Goal: Task Accomplishment & Management: Complete application form

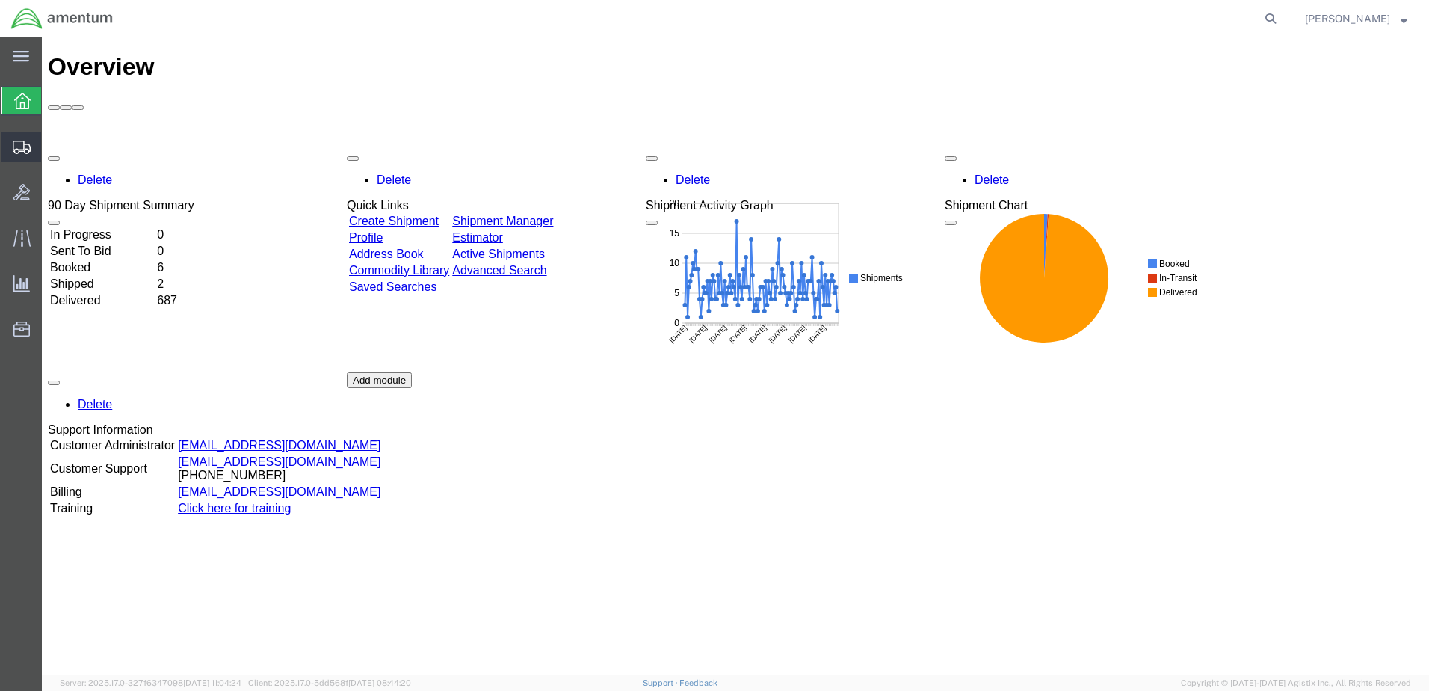
click at [0, 0] on span "Create Shipment" at bounding box center [0, 0] width 0 height 0
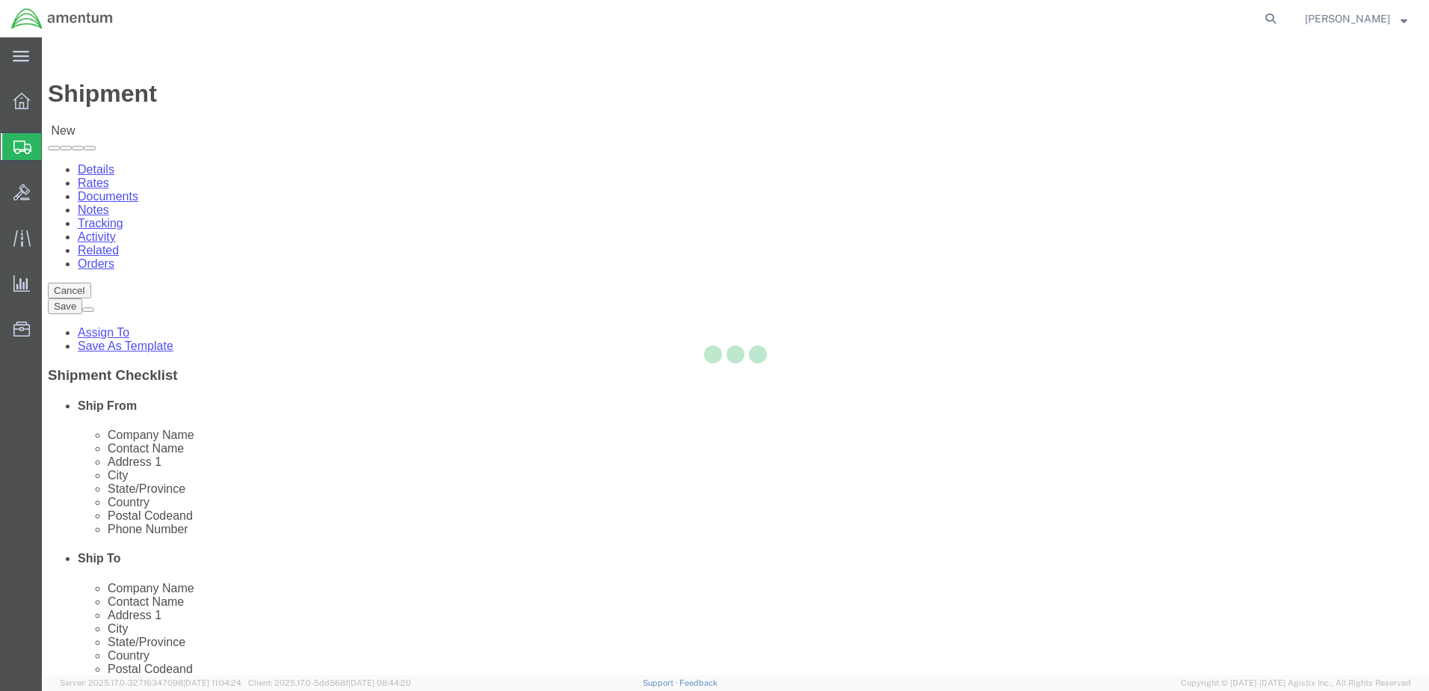
select select
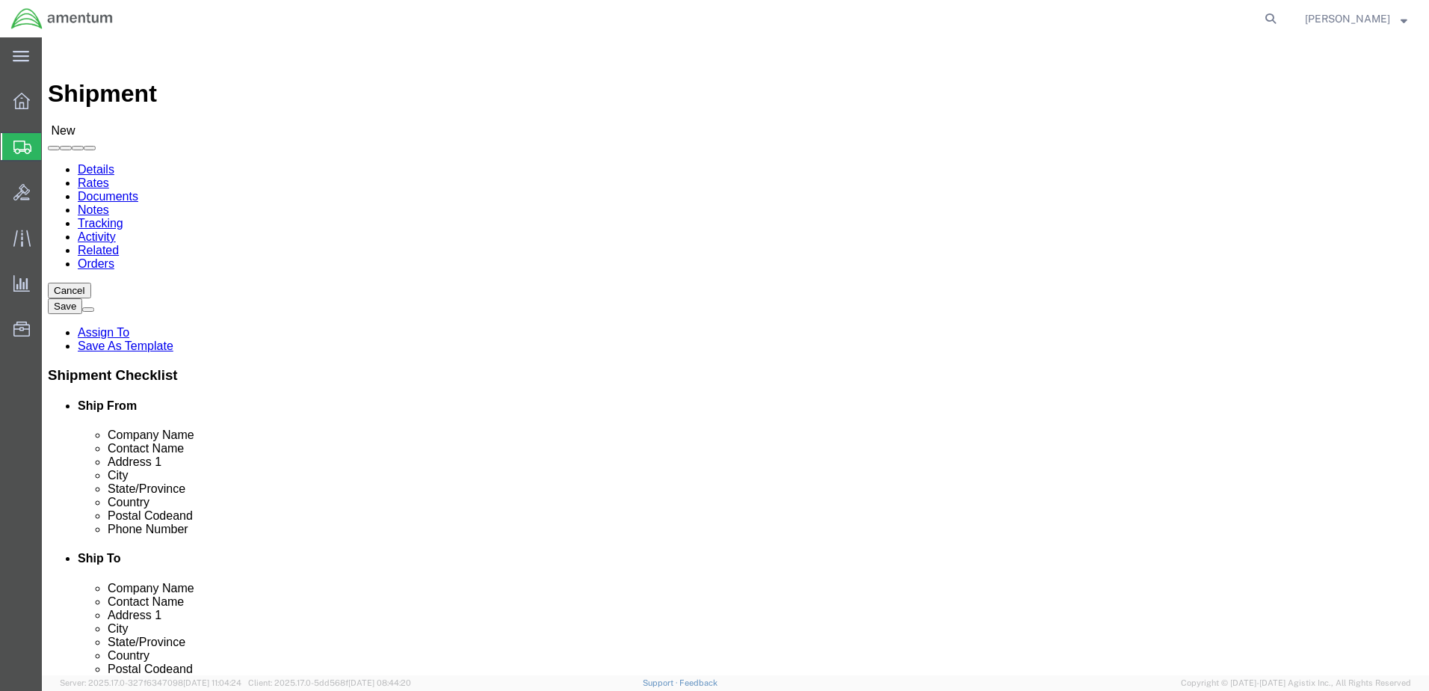
select select "MYPROFILE"
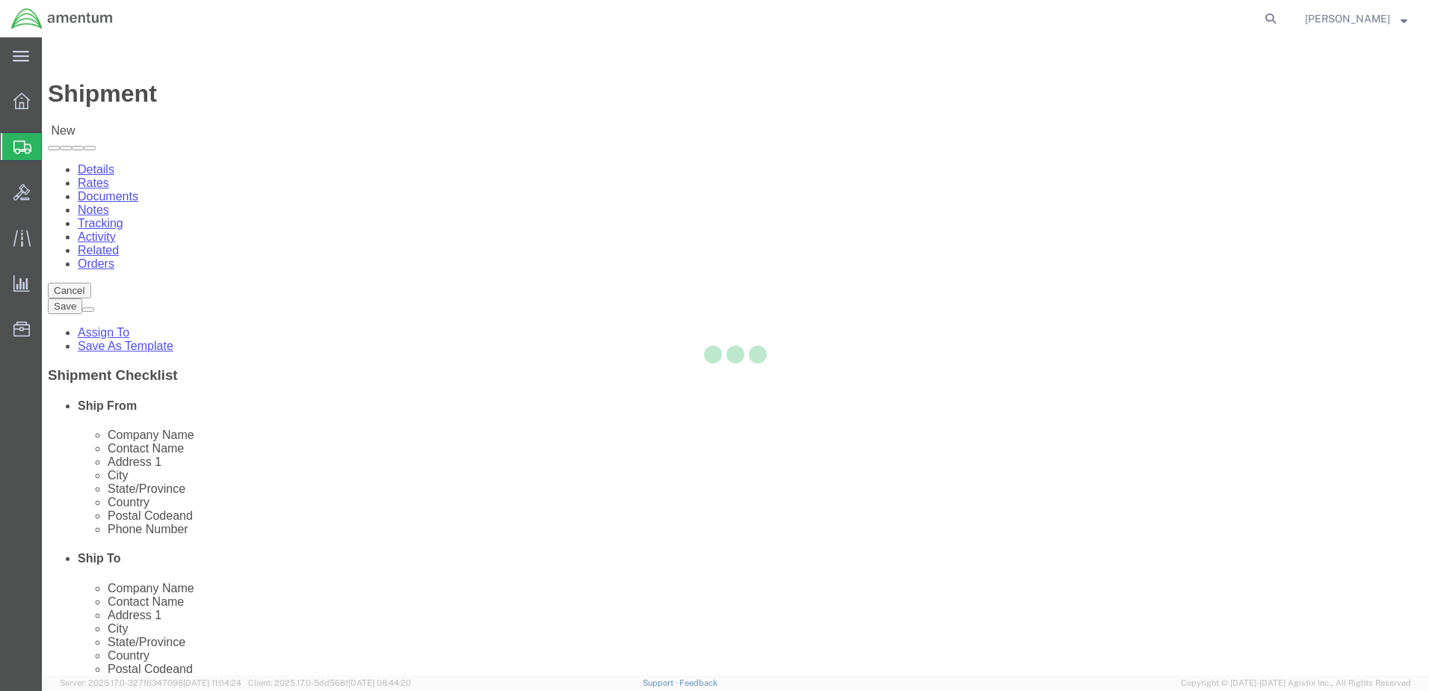
select select "CA"
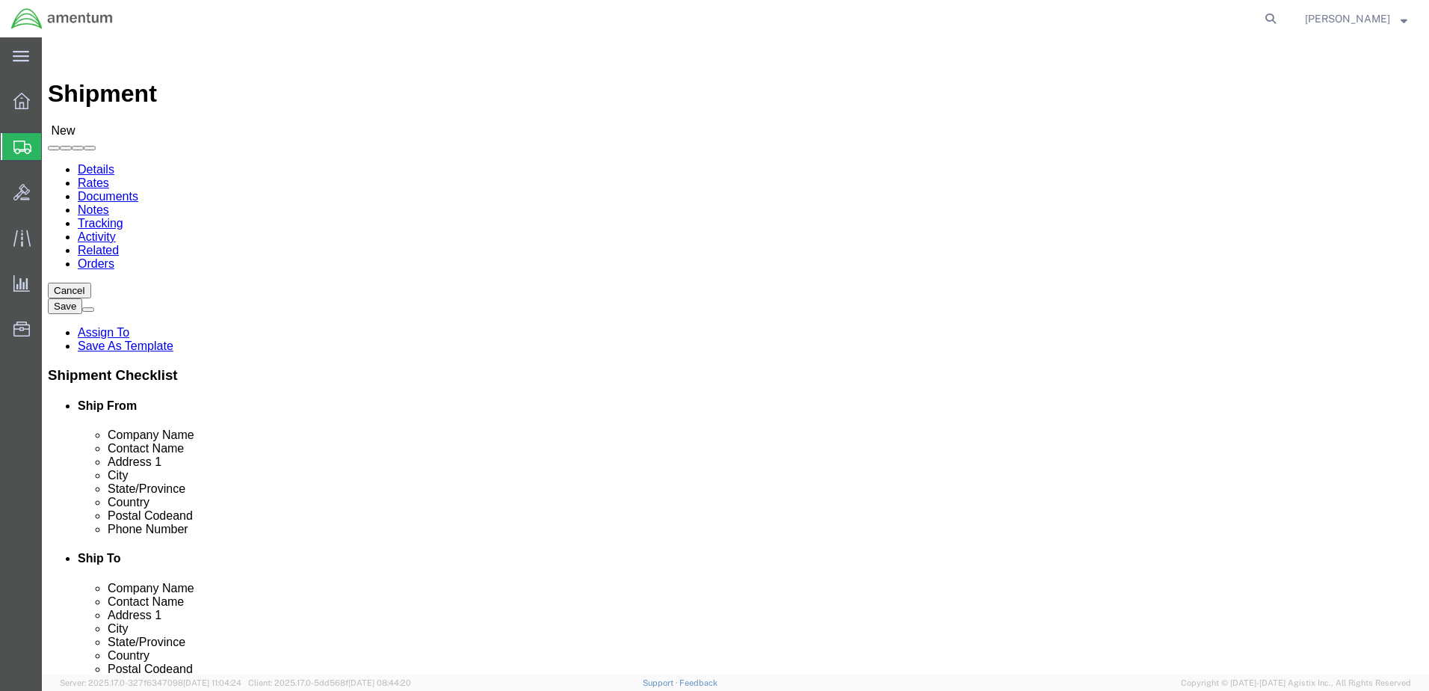
type input "eja"
select select "49930"
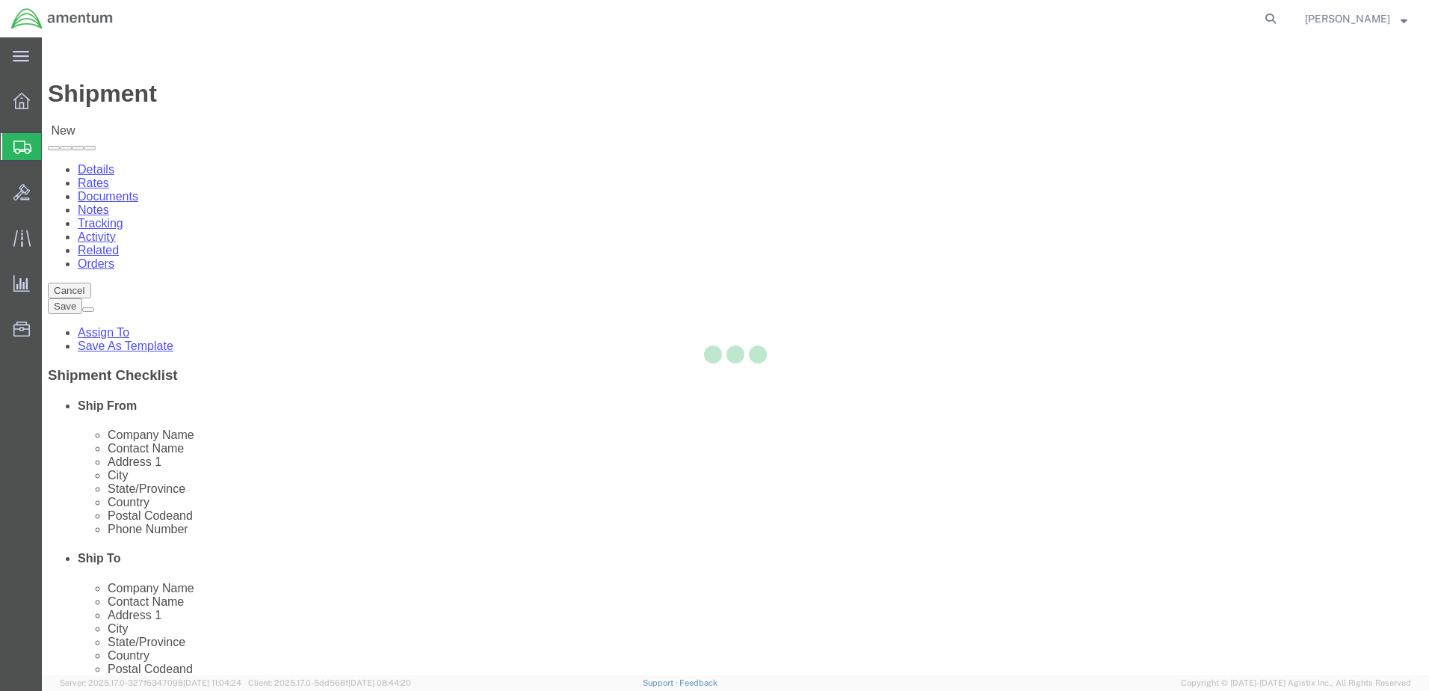
select select "FL"
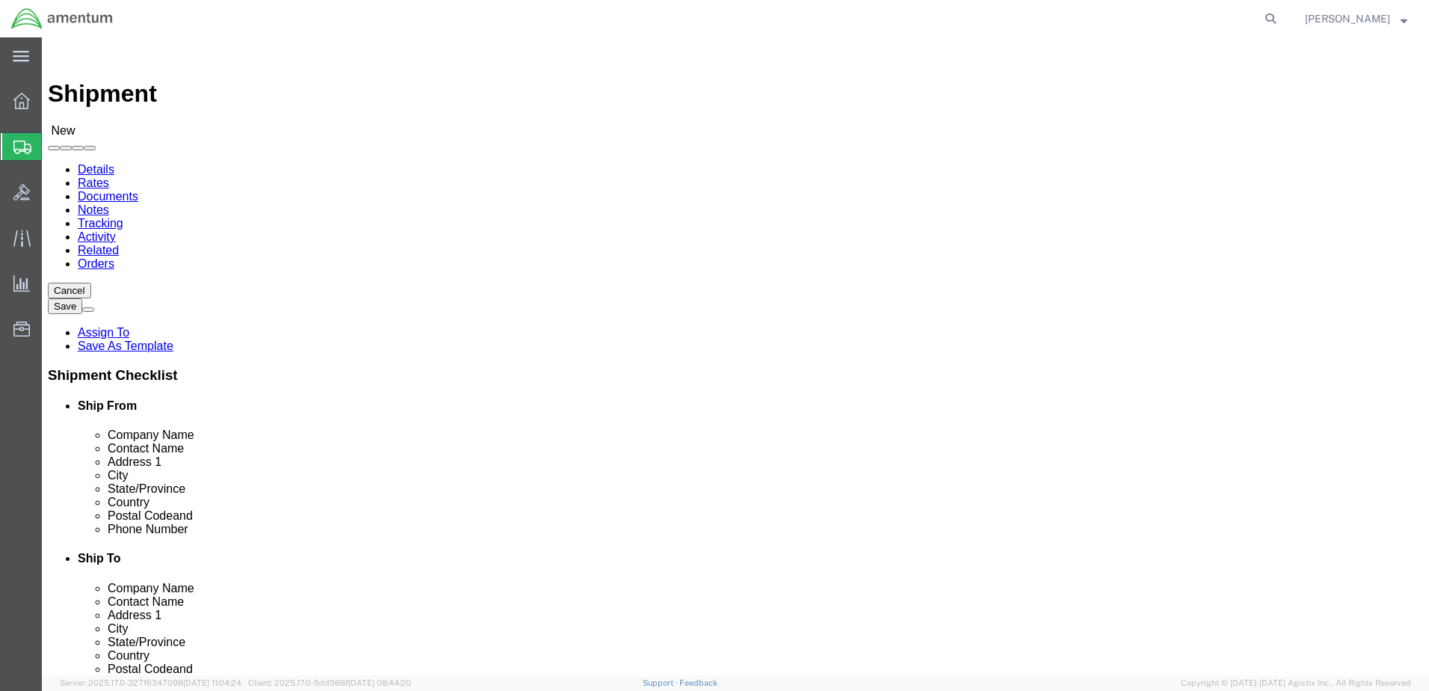
click input "text"
type input "cienna"
type input "Hangar 1002, [GEOGRAPHIC_DATA]"
click input "cienna"
drag, startPoint x: 777, startPoint y: 362, endPoint x: 775, endPoint y: 328, distance: 33.7
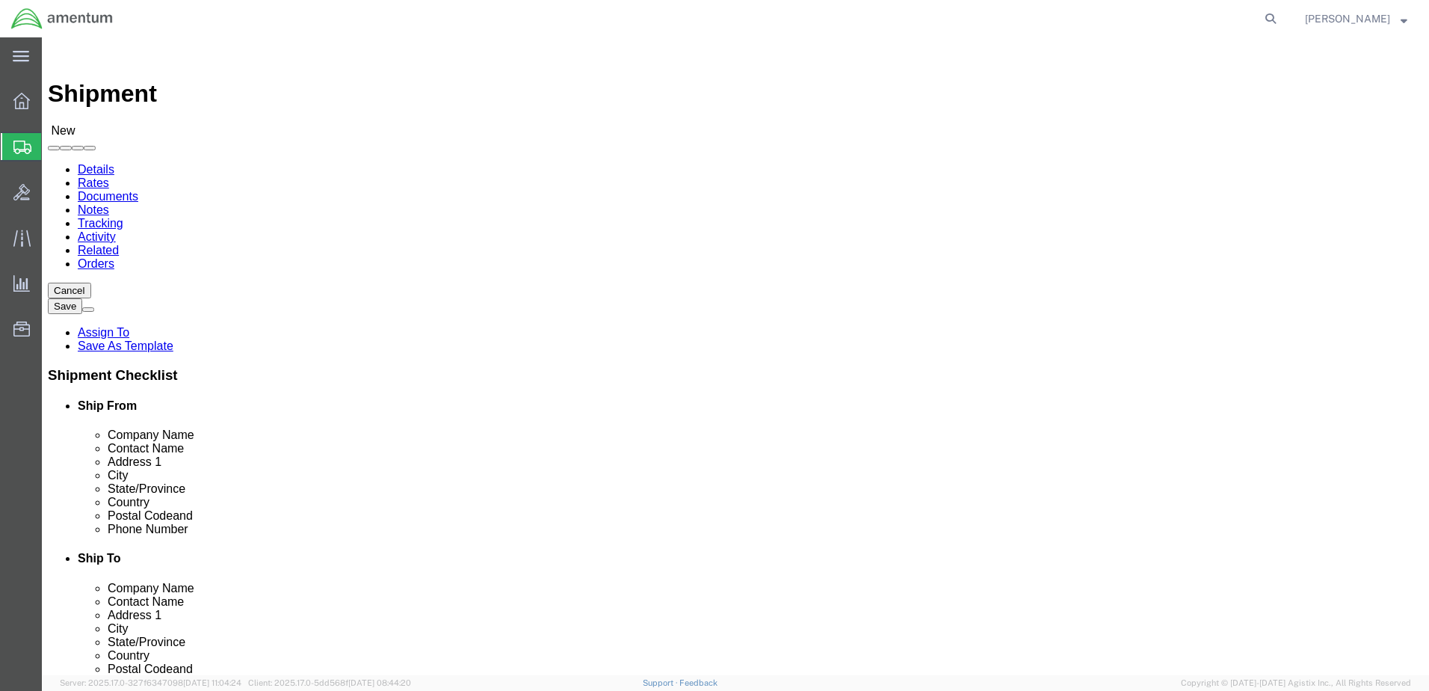
click input "text"
click input "cienna"
drag, startPoint x: 741, startPoint y: 306, endPoint x: 691, endPoint y: 303, distance: 50.2
click div "Contact Name cienna"
type input "cie"
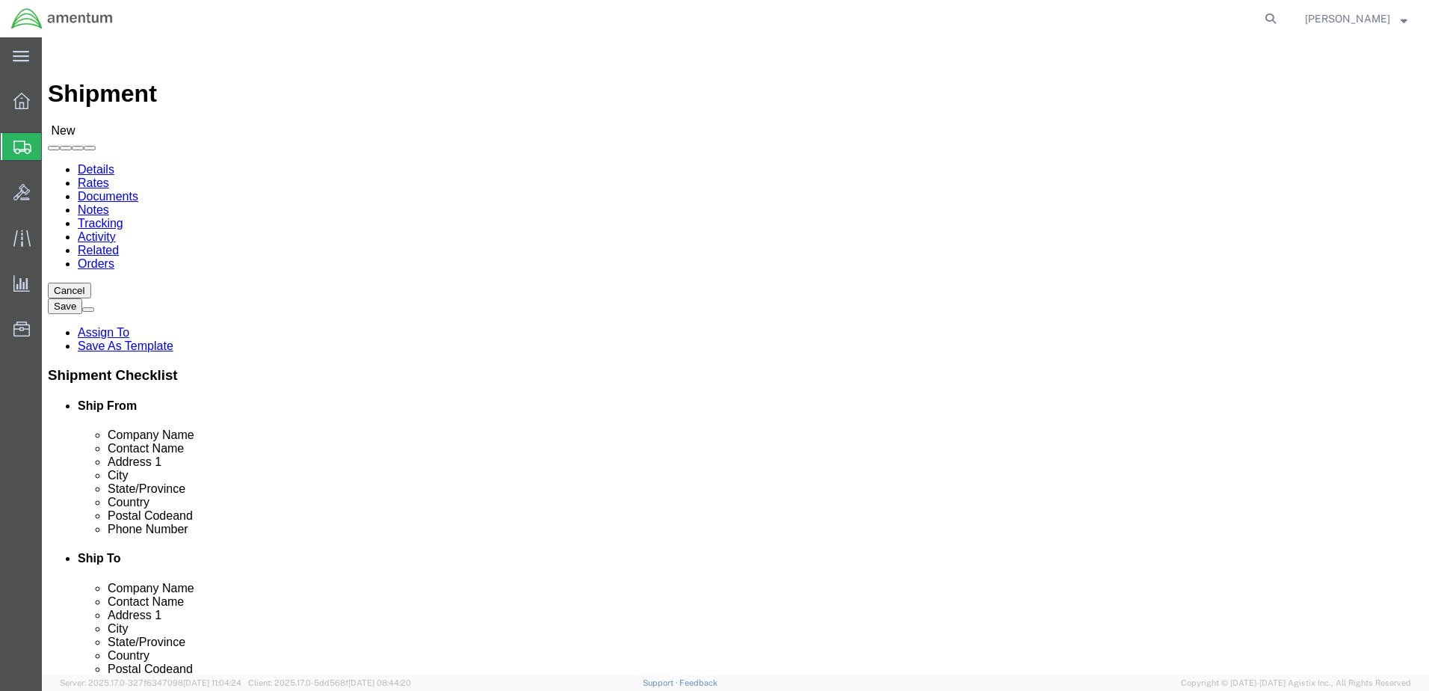
click p "- Amentum Services, Inc - ([PERSON_NAME]) Hangar 1002, [GEOGRAPHIC_DATA], [GEOG…"
select select
select select "FL"
type input "[PERSON_NAME]"
paste input "904.680.6837"
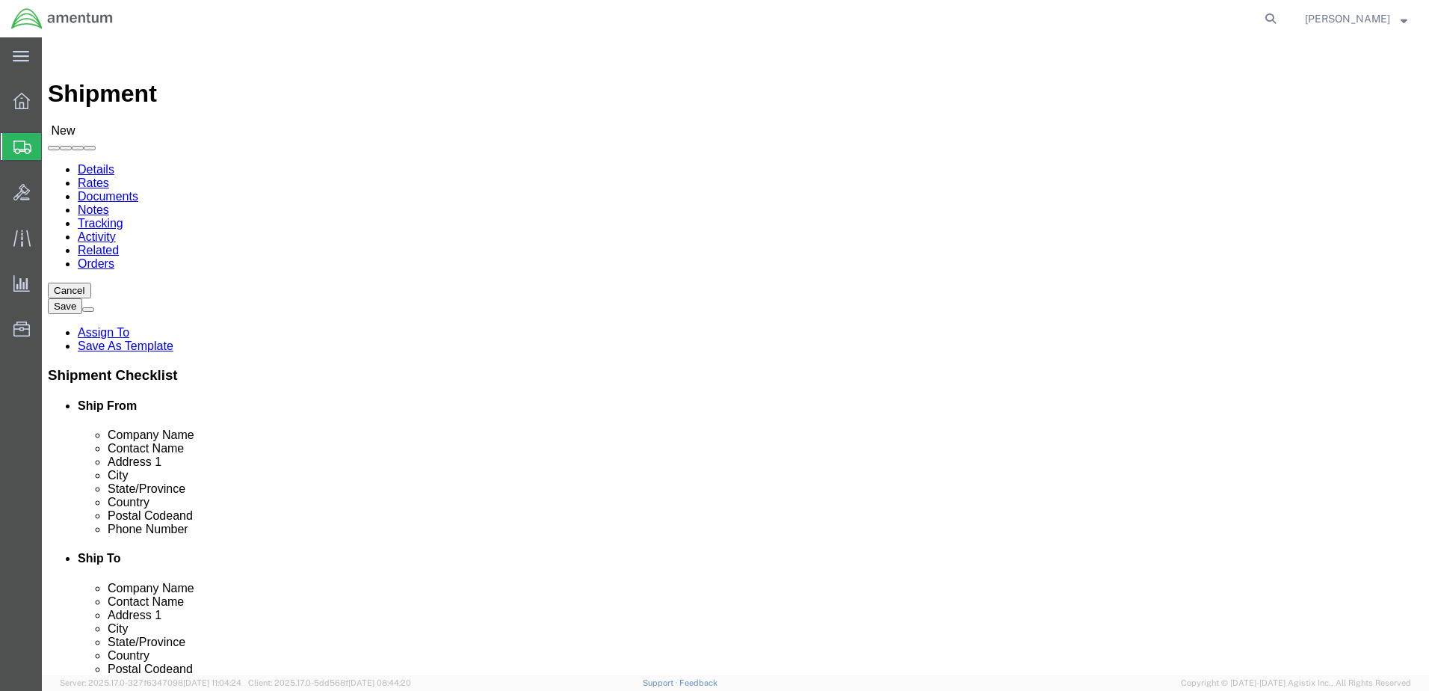
click input "904.680.6837"
type input "[PHONE_NUMBER]"
paste input "[DOMAIN_NAME][EMAIL_ADDRESS][PERSON_NAME][DOMAIN_NAME]"
type input "[DOMAIN_NAME][EMAIL_ADDRESS][PERSON_NAME][DOMAIN_NAME]"
click div "Location My Profile Location [PHONE_NUMBER] [PHONE_NUMBER] [PHONE_NUMBER] [PHON…"
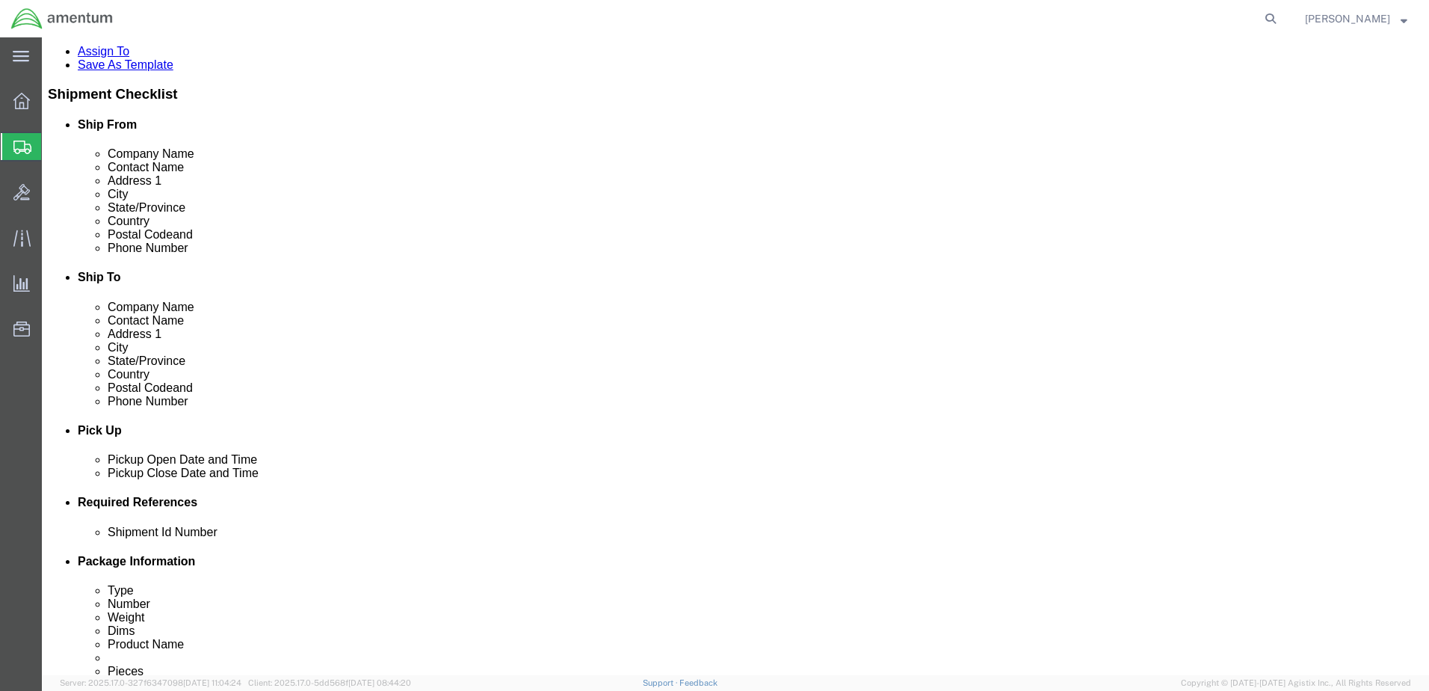
scroll to position [646, 0]
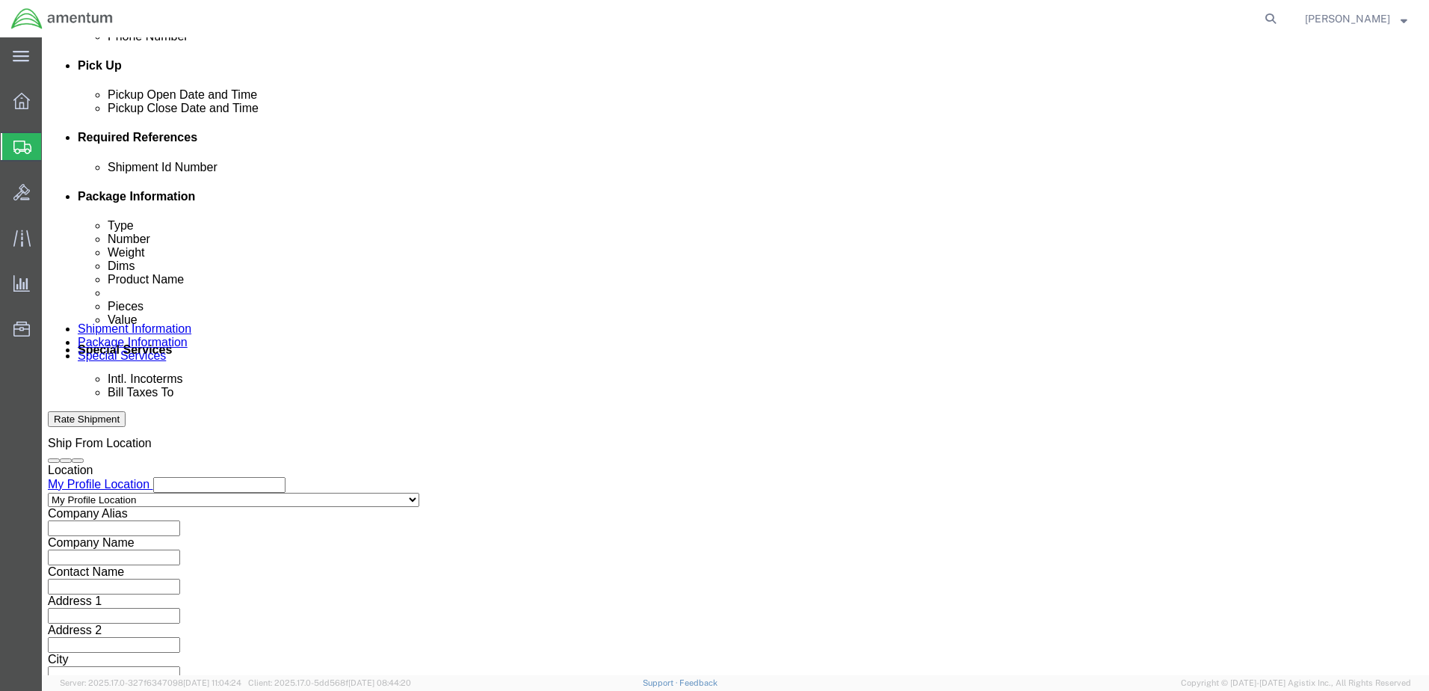
click button "Add reference"
click input "text"
type input "08192025"
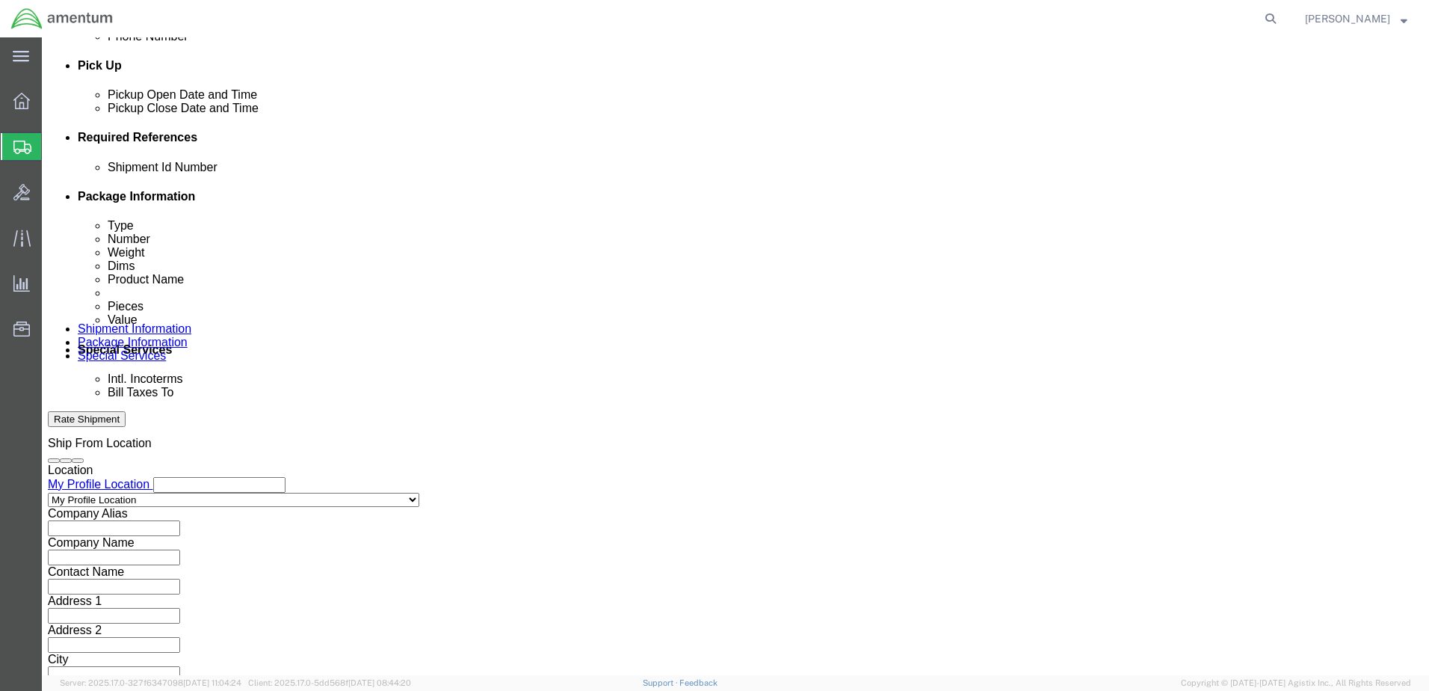
click select "Select Account Type Activity ID Airline Appointment Number ASN Batch Request # …"
select select "CUSTREF"
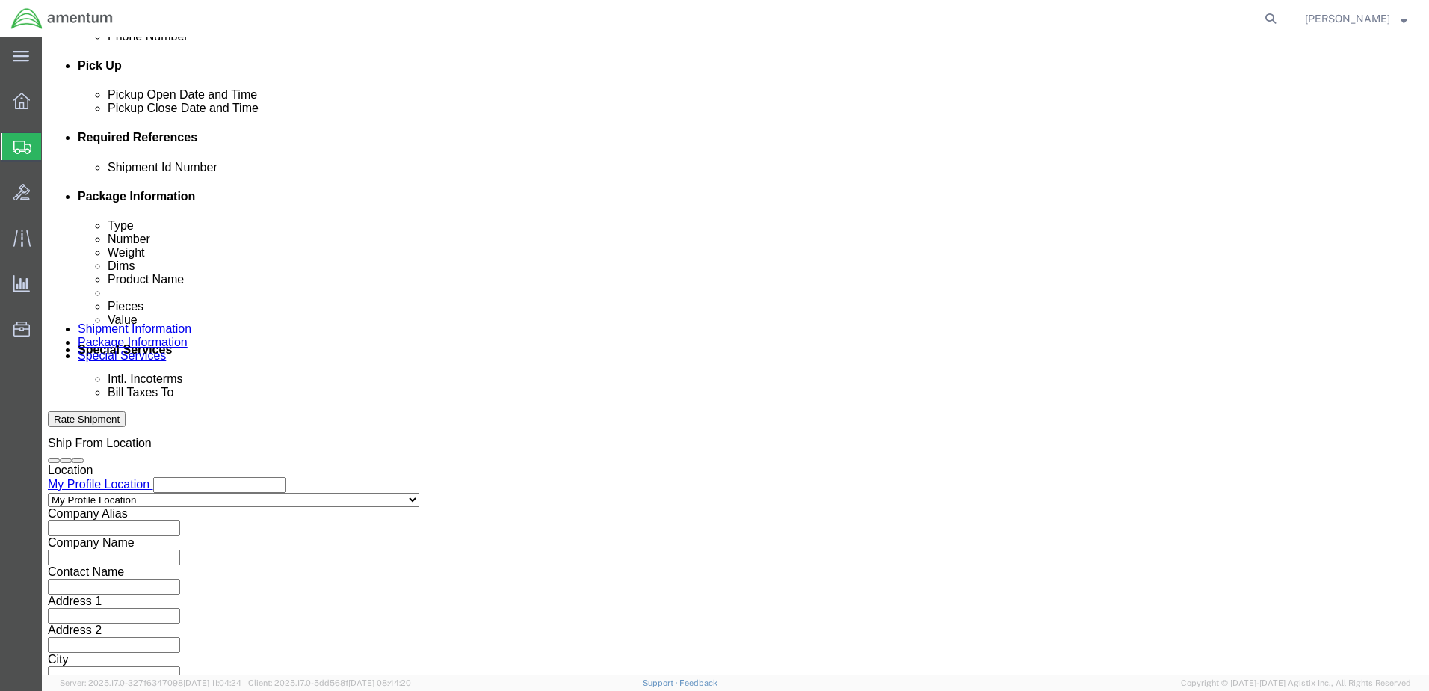
click select "Select Account Type Activity ID Airline Appointment Number ASN Batch Request # …"
click input "text"
type input "Engine Sling"
click select "Select Account Type Activity ID Airline Appointment Number ASN Batch Request # …"
select select "DEPT"
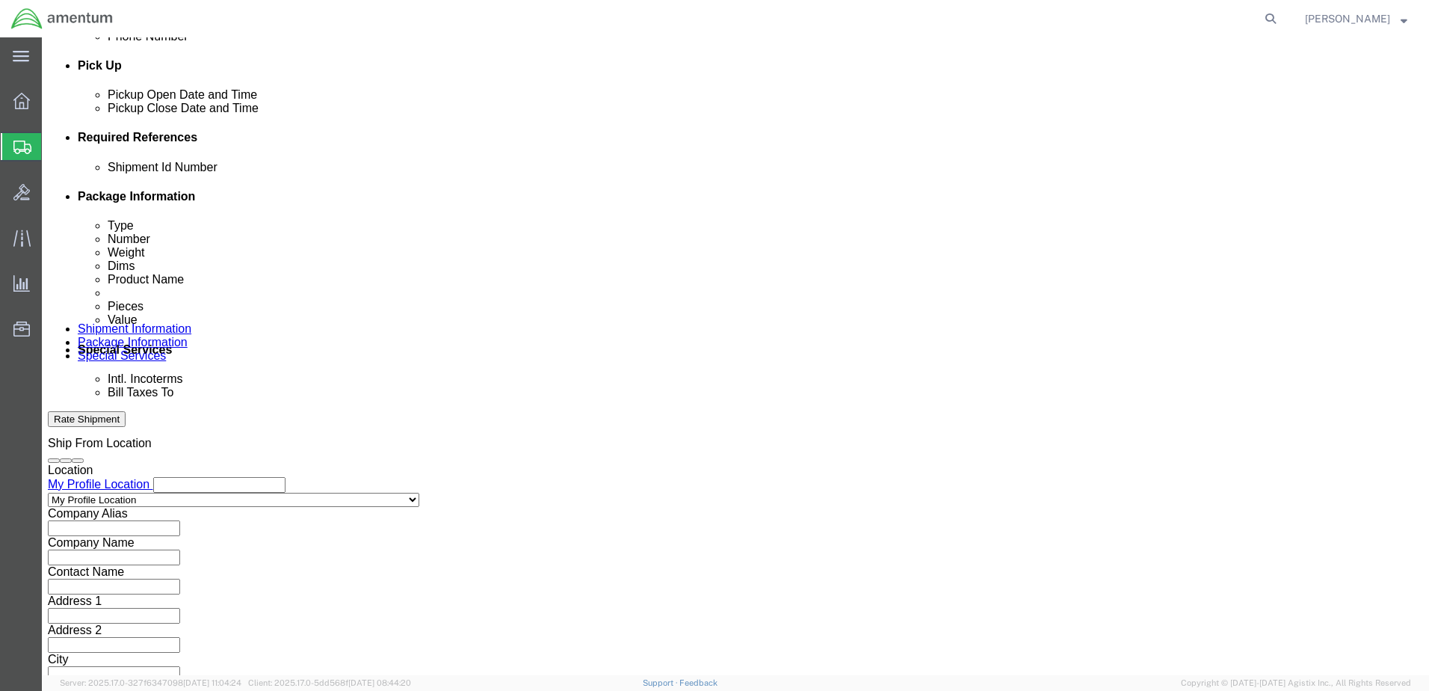
click select "Select Account Type Activity ID Airline Appointment Number ASN Batch Request # …"
click input "text"
type input "CBP"
click select "Select Account Type Activity ID Airline Appointment Number ASN Batch Request # …"
select select "PROJNUM"
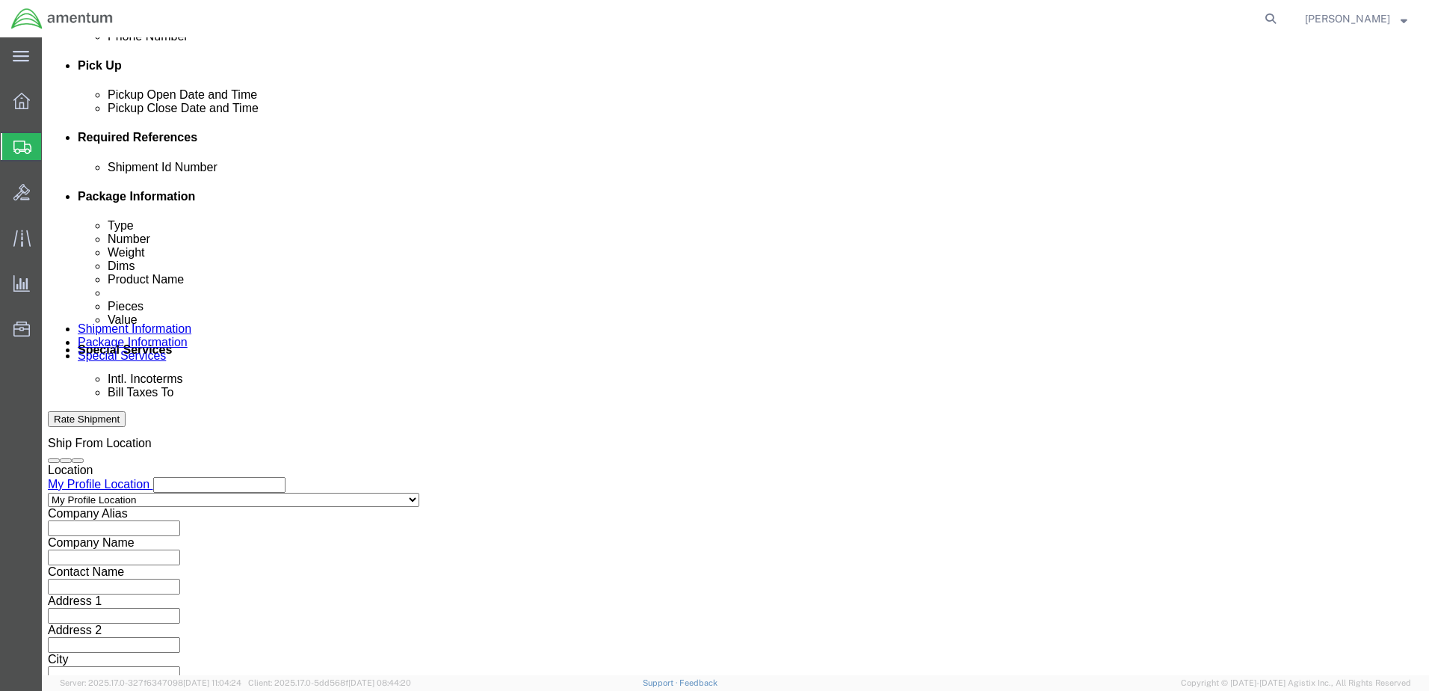
click select "Select Account Type Activity ID Airline Appointment Number ASN Batch Request # …"
paste input "AME-2025-IP01-FO013-2219-NAMC-Z000"
type input "AME-2025-IP01-FO013-2219-NAMC-Z000"
click button "Continue"
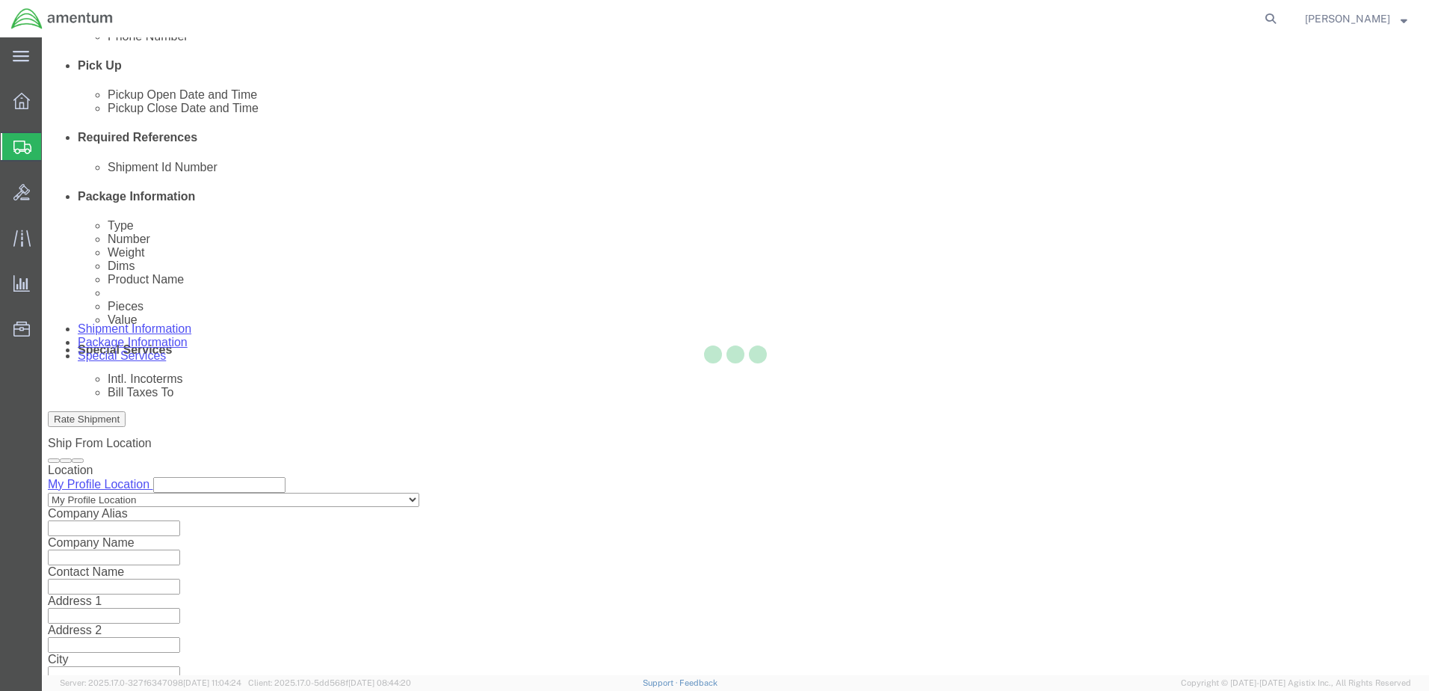
scroll to position [0, 0]
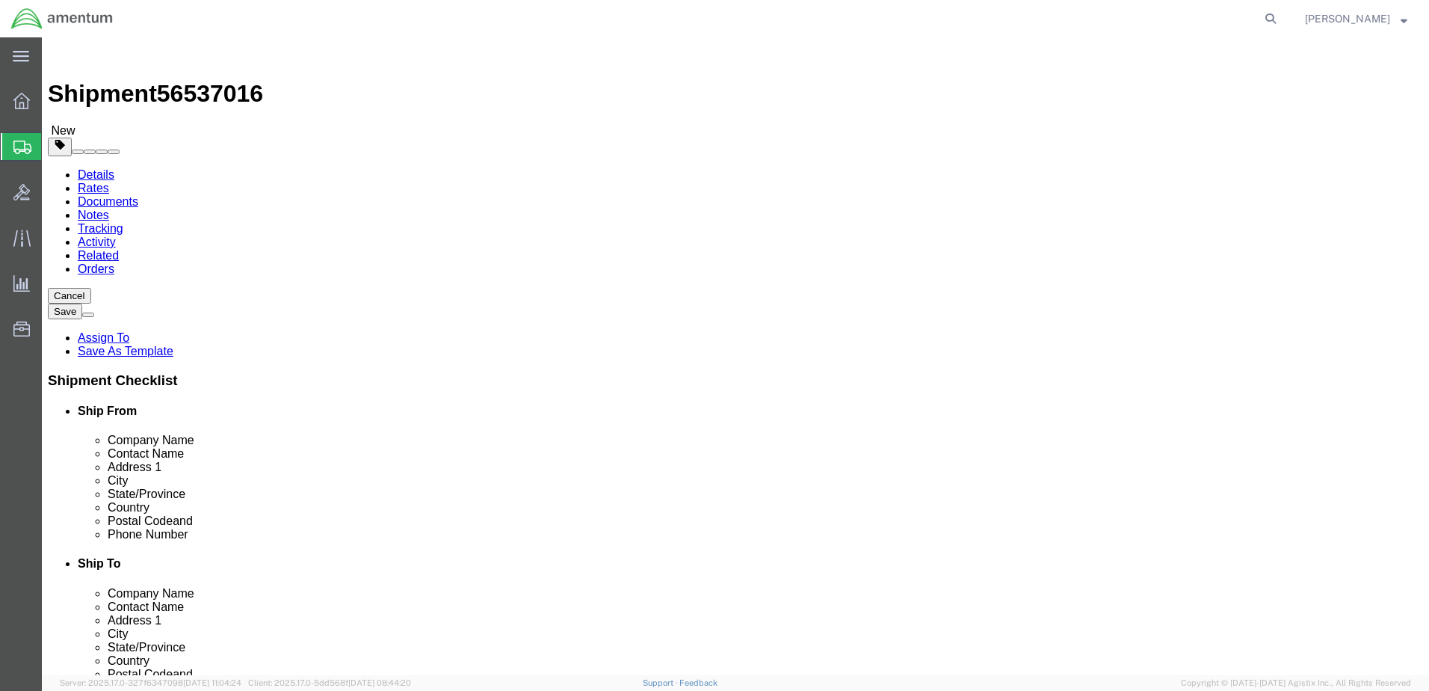
click input "text"
click select "Select BCK Boxes Bale(s) Basket(s) Bolt(s) Bottle(s) Buckets Bulk Bundle(s) Can…"
select select "CRAT"
click select "Select BCK Boxes Bale(s) Basket(s) Bolt(s) Bottle(s) Buckets Bulk Bundle(s) Can…"
click input "text"
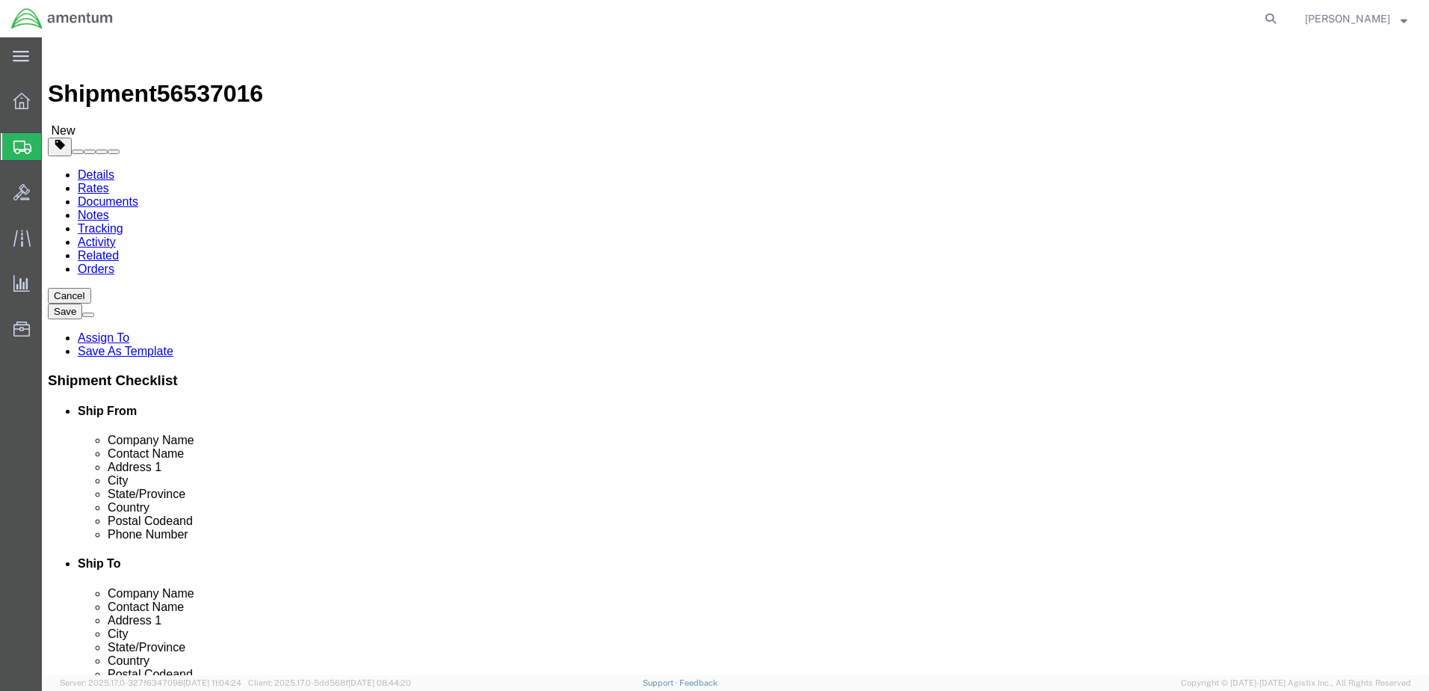
type input "56"
type input "5"
type input "41"
type input "23"
click div "Weight 0.00 Select kgs lbs Ship. t°"
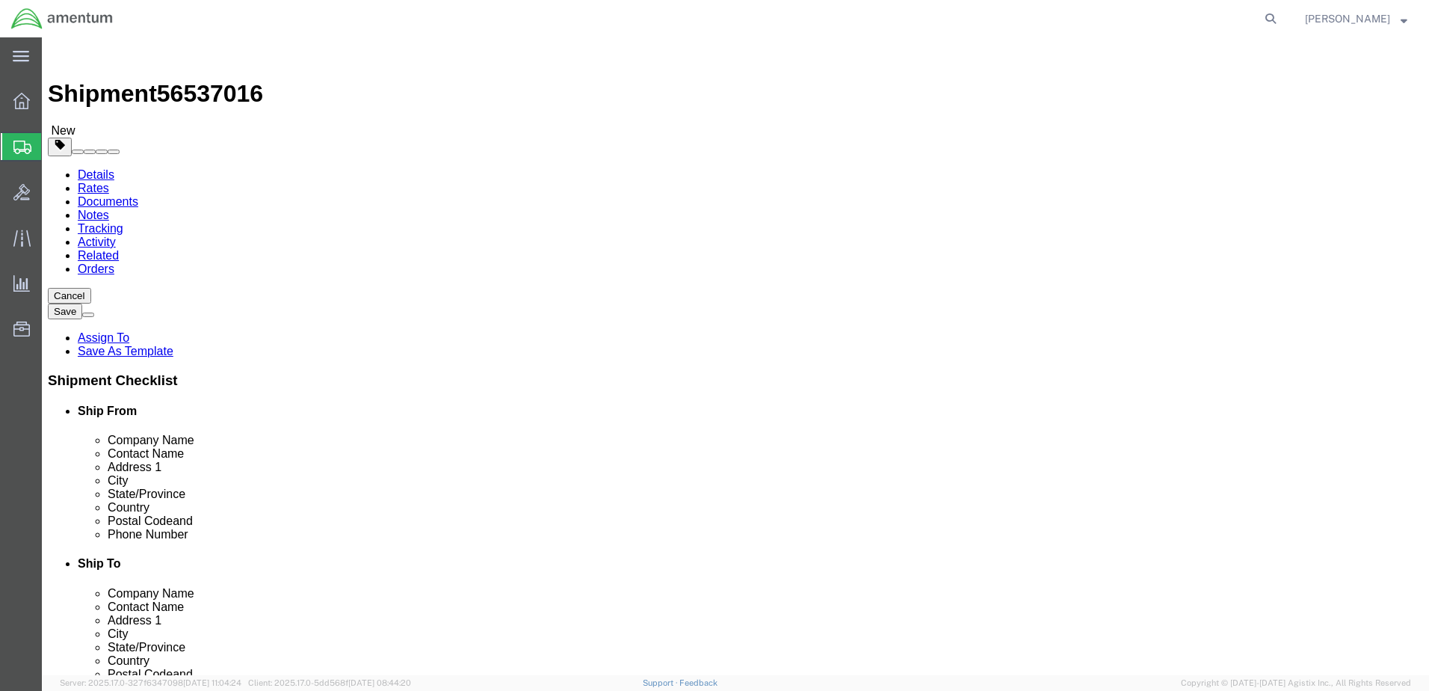
type input "200.00"
click div "Package Content # 1 1 x Crate(s) Package Type Select BCK Boxes Bale(s) Basket(s…"
click link "Add Content"
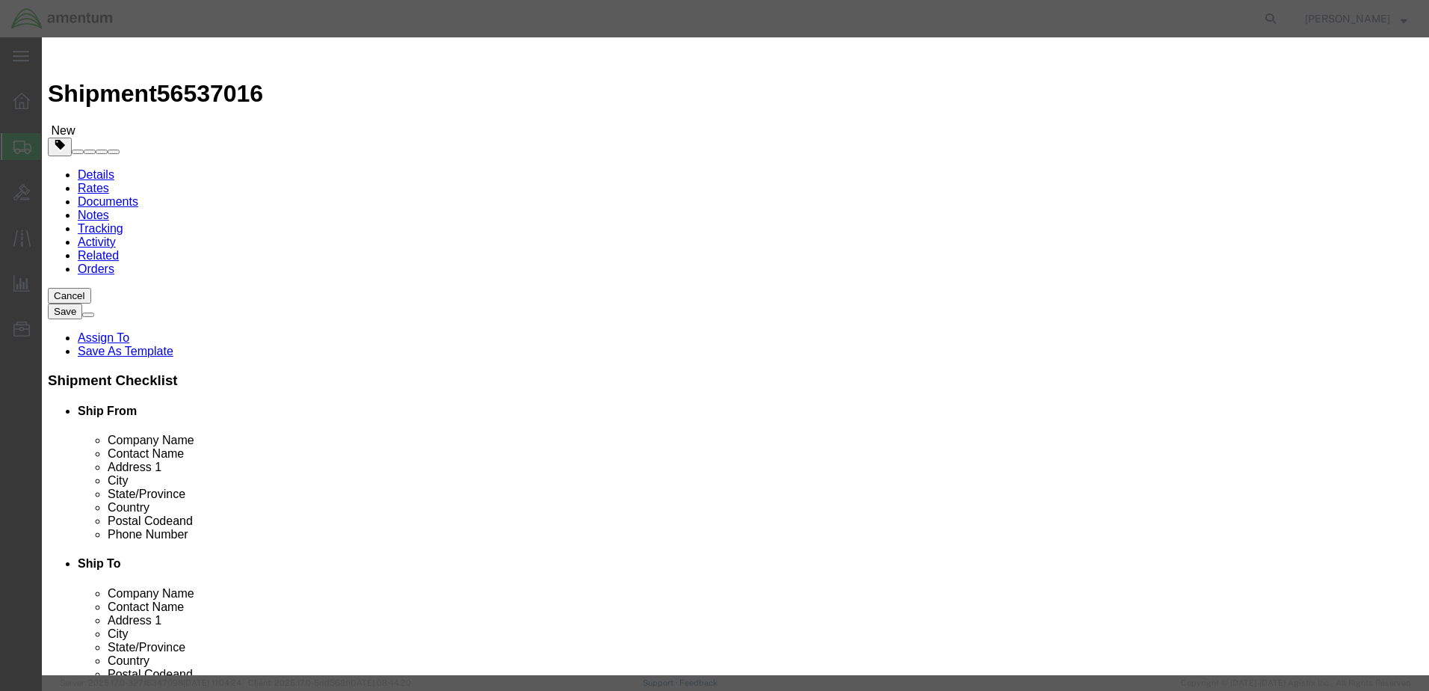
drag, startPoint x: 500, startPoint y: 151, endPoint x: 458, endPoint y: 114, distance: 56.1
click input "text"
type input "Engine Sling"
click h3 "Add content"
drag, startPoint x: 450, startPoint y: 143, endPoint x: 439, endPoint y: 143, distance: 11.2
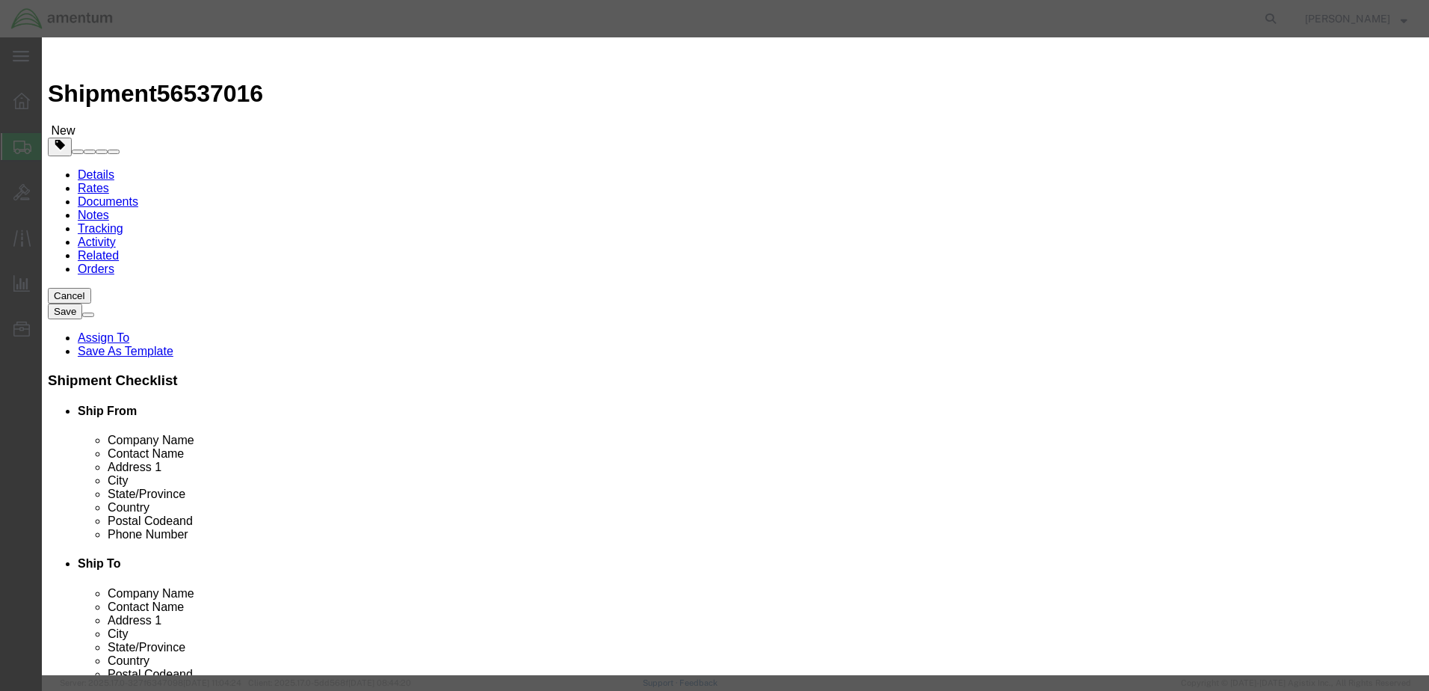
click input "0"
drag, startPoint x: 447, startPoint y: 144, endPoint x: 429, endPoint y: 142, distance: 18.1
click div "0"
type input "1"
click input "text"
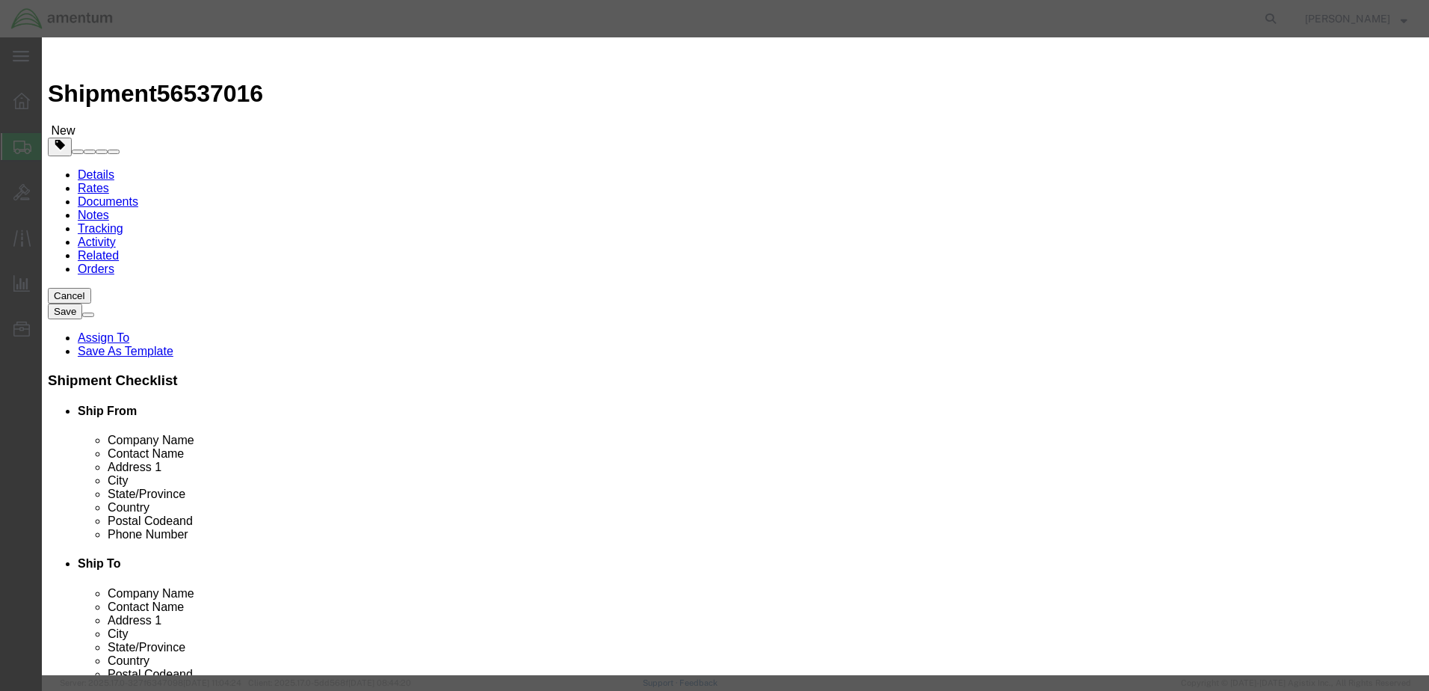
type input "10000.00"
click input "Engine Sling"
type input "Engine Sling"
click select "Select 50 55 60 65 70 85 92.5 100 125 175 250 300 400"
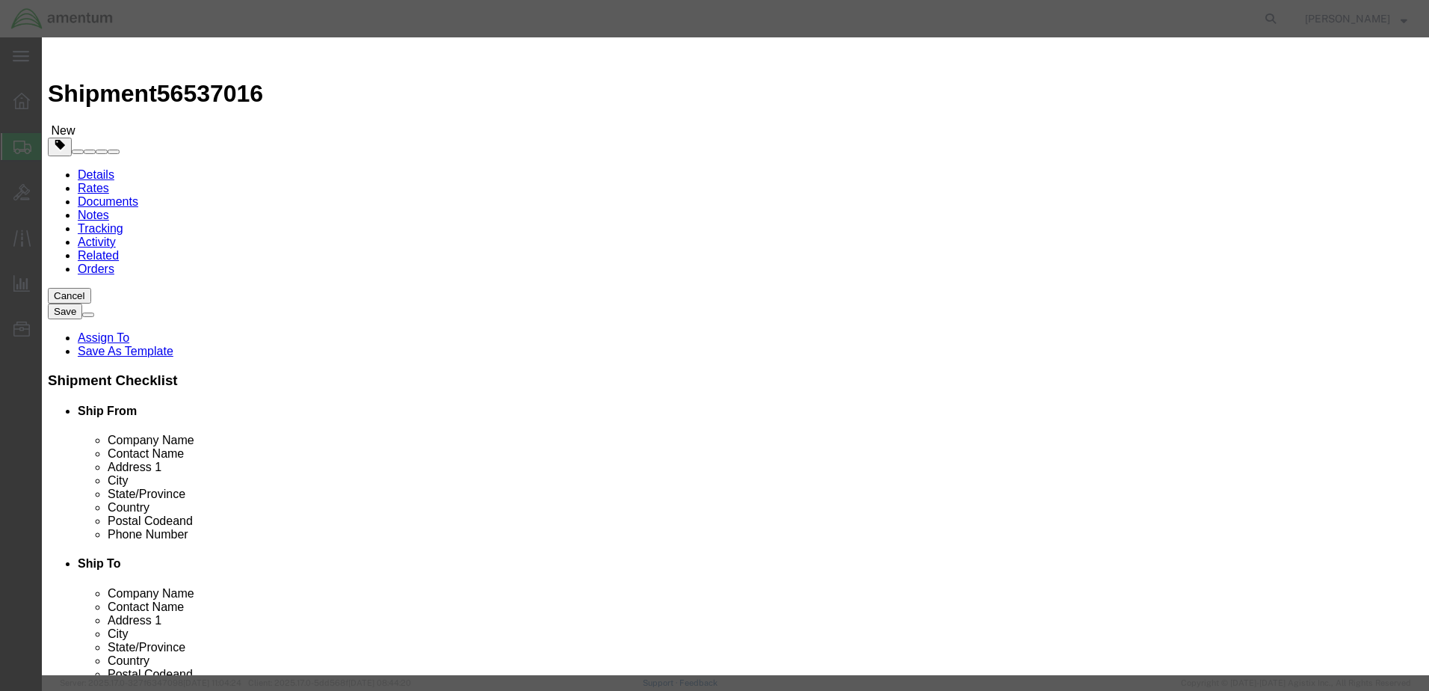
click select "Select 50 55 60 65 70 85 92.5 100 125 175 250 300 400"
select select "175"
click select "Select 50 55 60 65 70 85 92.5 100 125 175 250 300 400"
click input "Engine Sling"
type input "Engine Sling PWC51861-600"
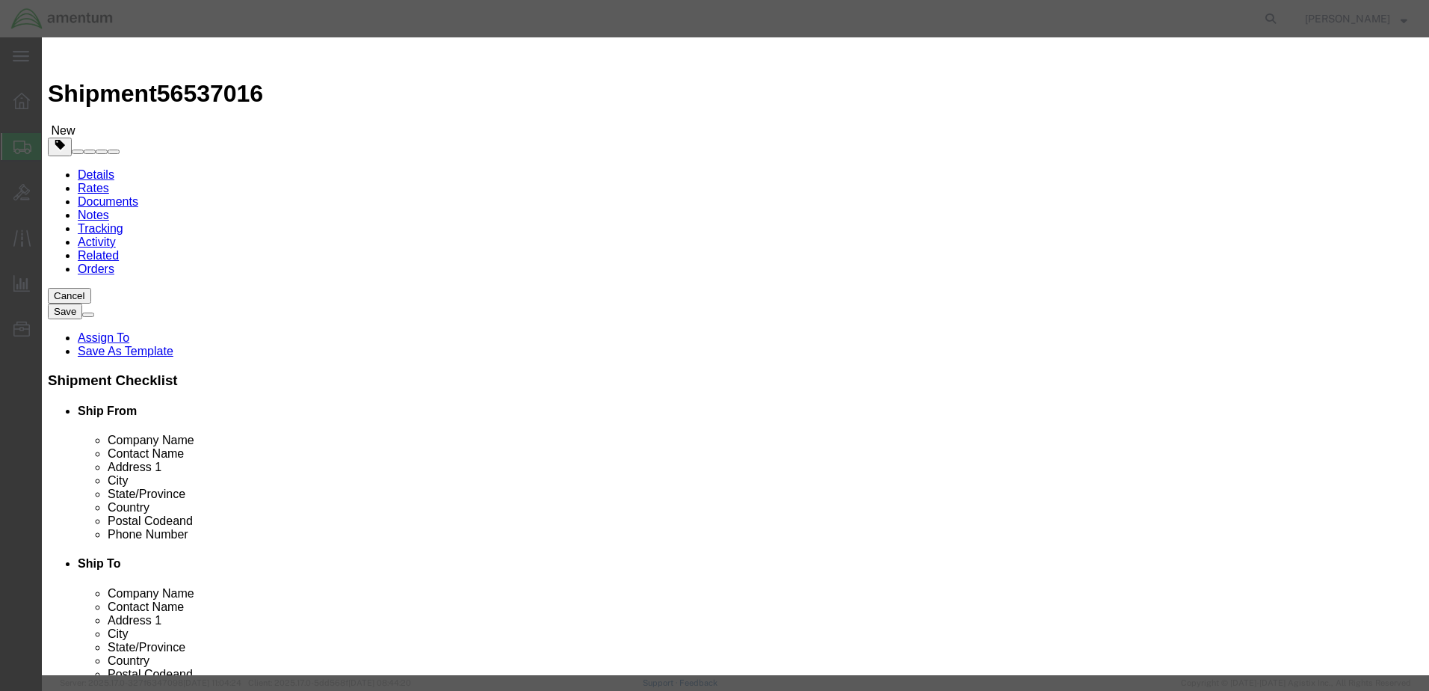
drag, startPoint x: 1007, startPoint y: 520, endPoint x: 1020, endPoint y: 538, distance: 22.0
click button "Save & Close"
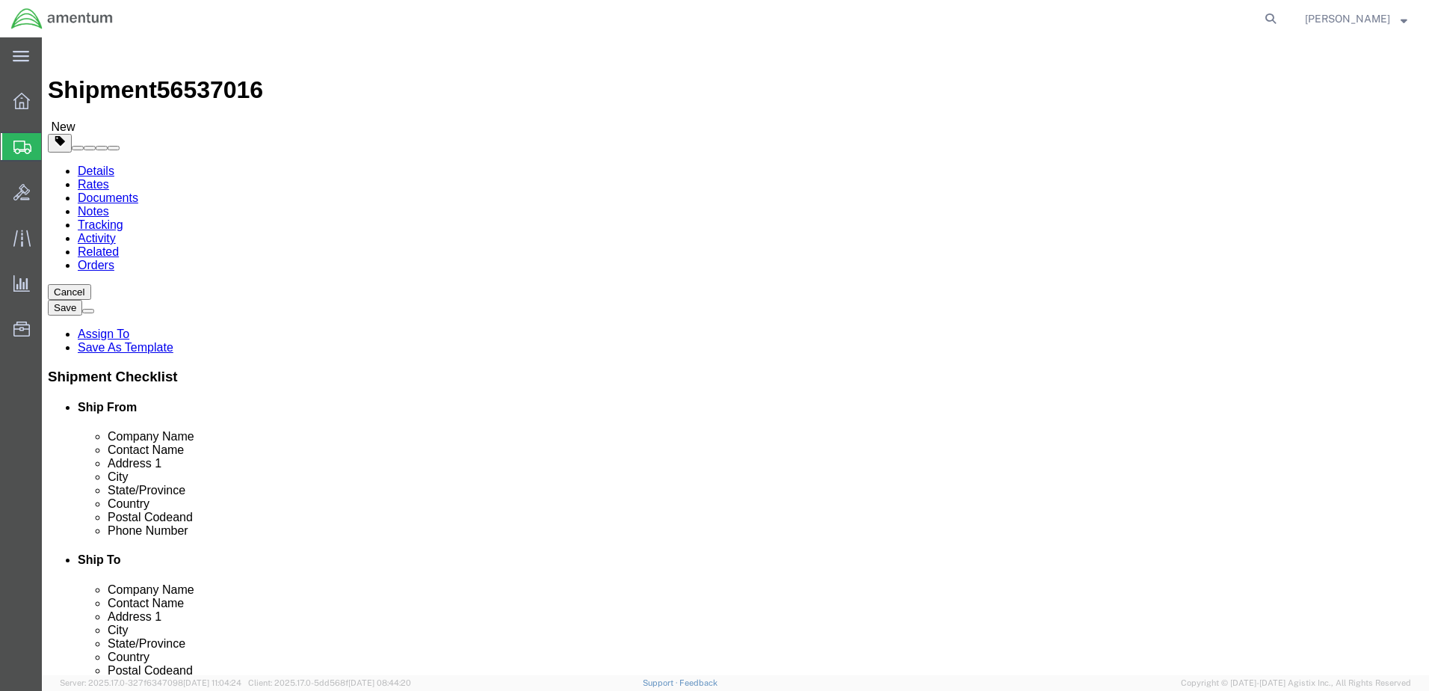
scroll to position [4, 0]
click button "Continue"
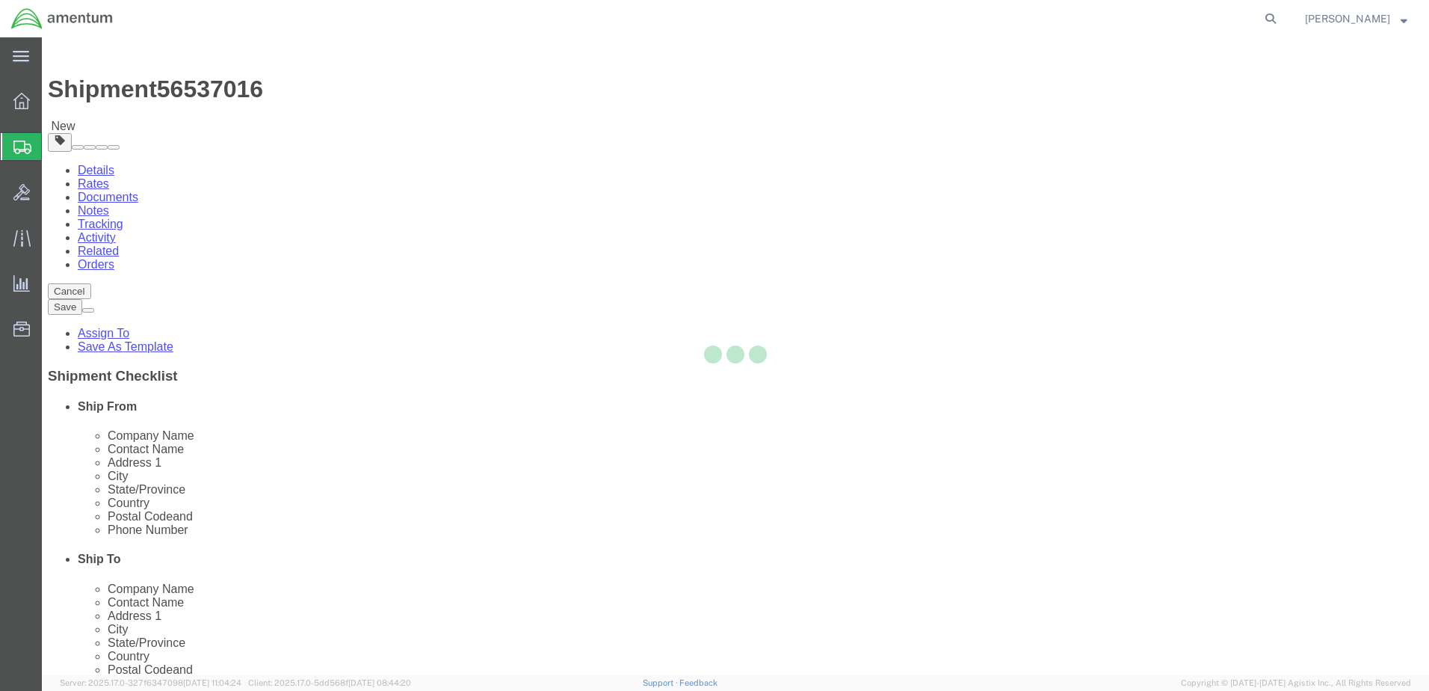
select select
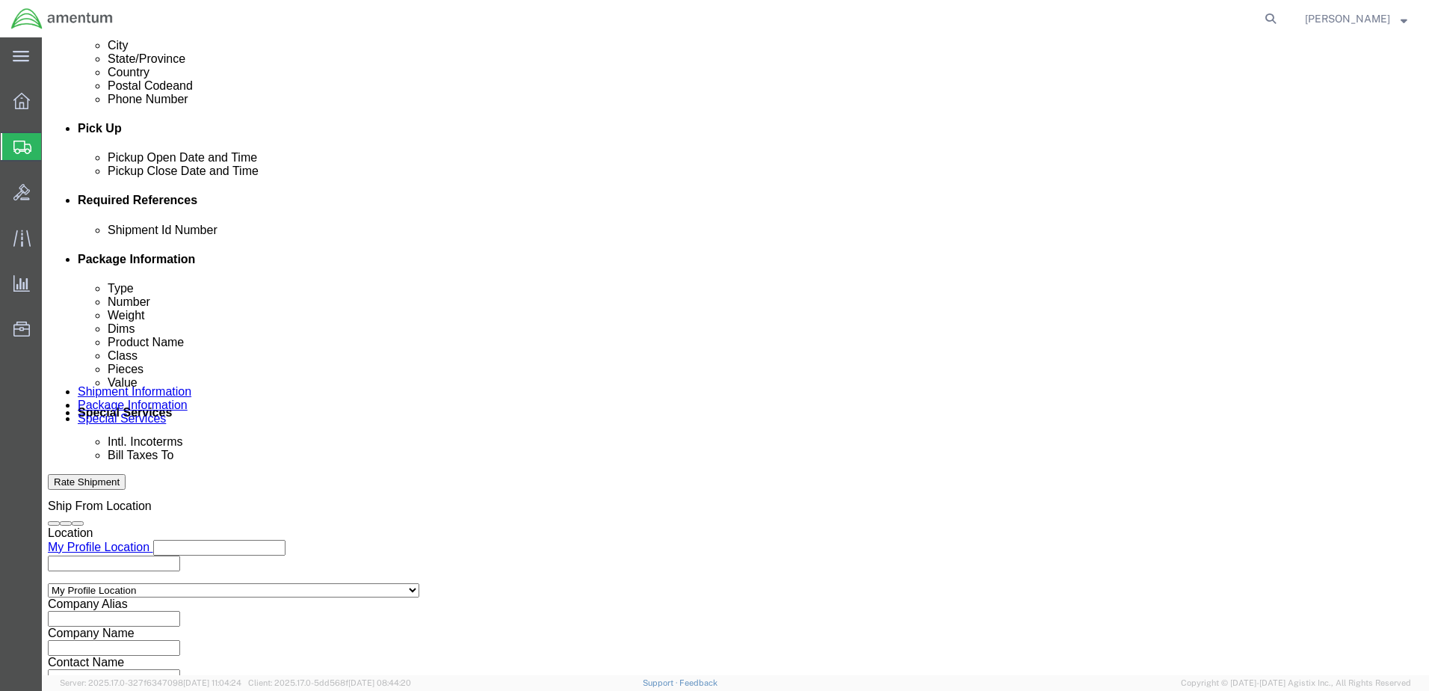
scroll to position [602, 0]
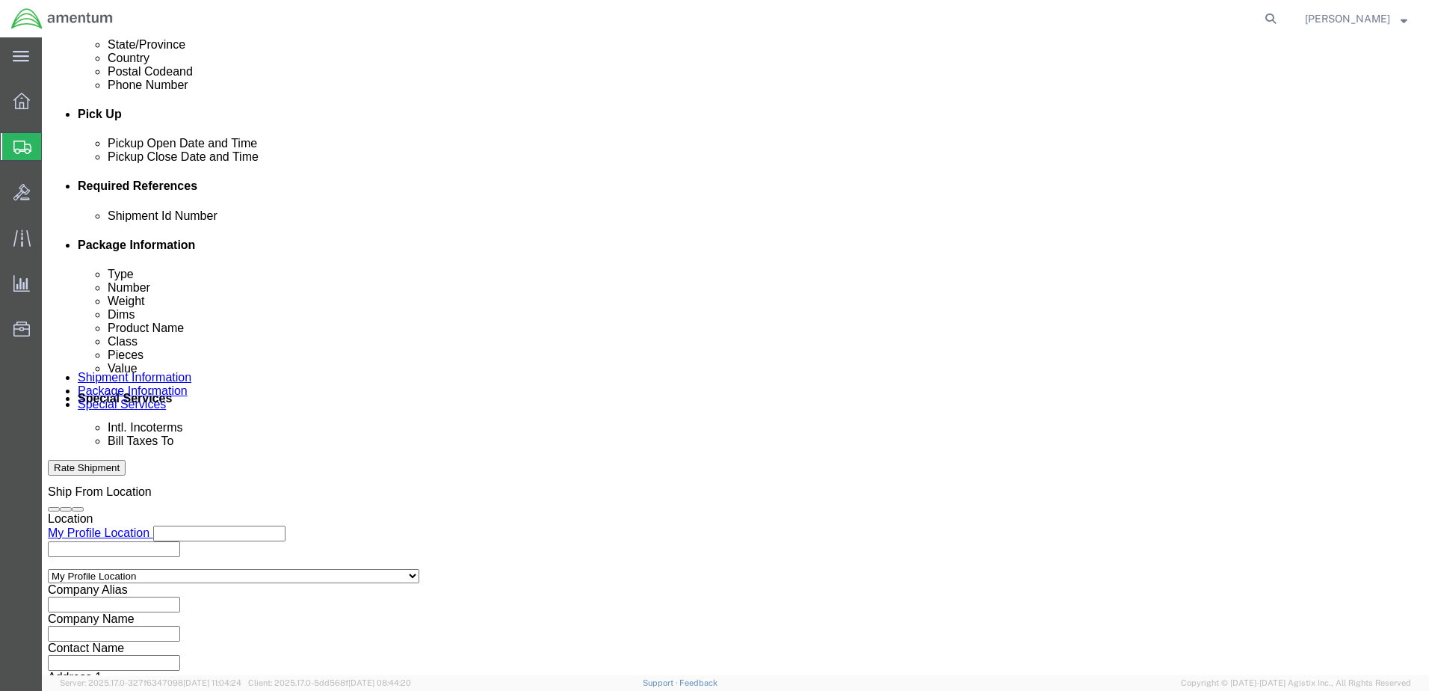
click select "Select Recipient Account Sender/Shipper Third Party Account"
select select "THRD"
click select "Select Recipient Account Sender/Shipper Third Party Account"
select select
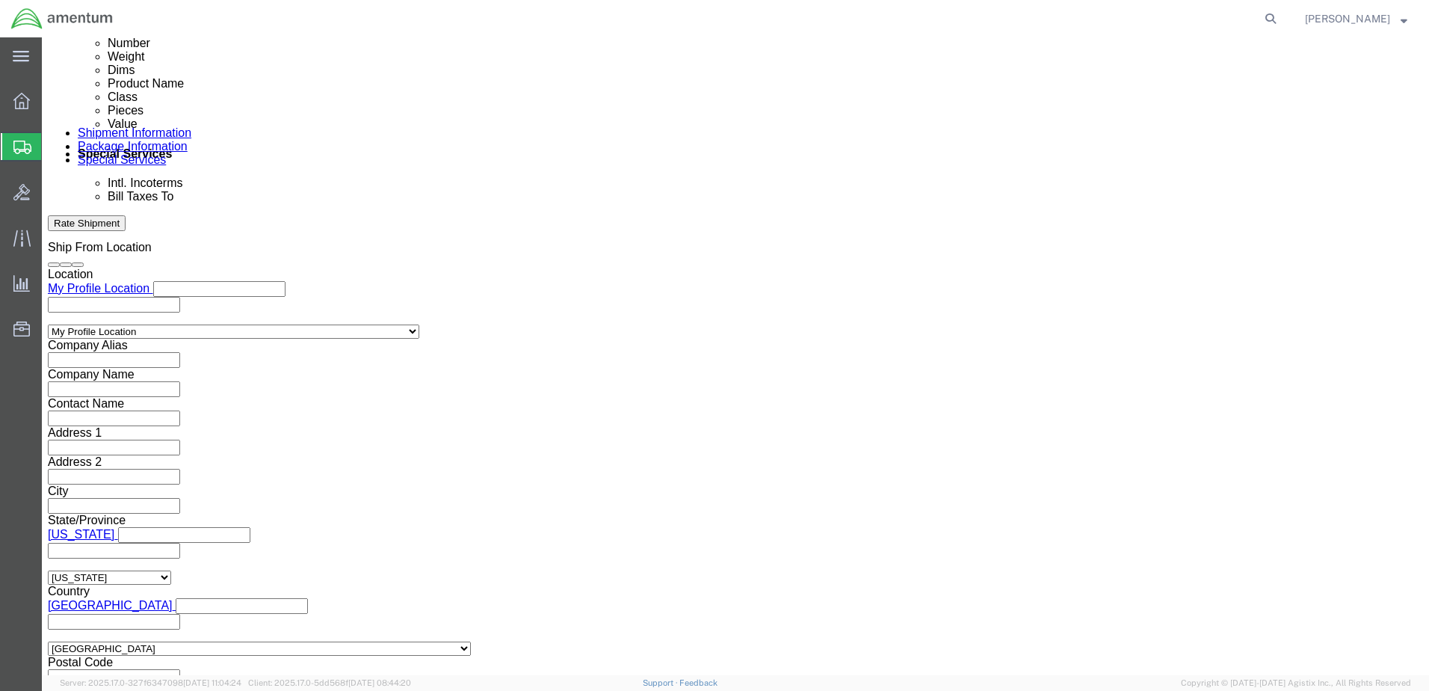
scroll to position [851, 0]
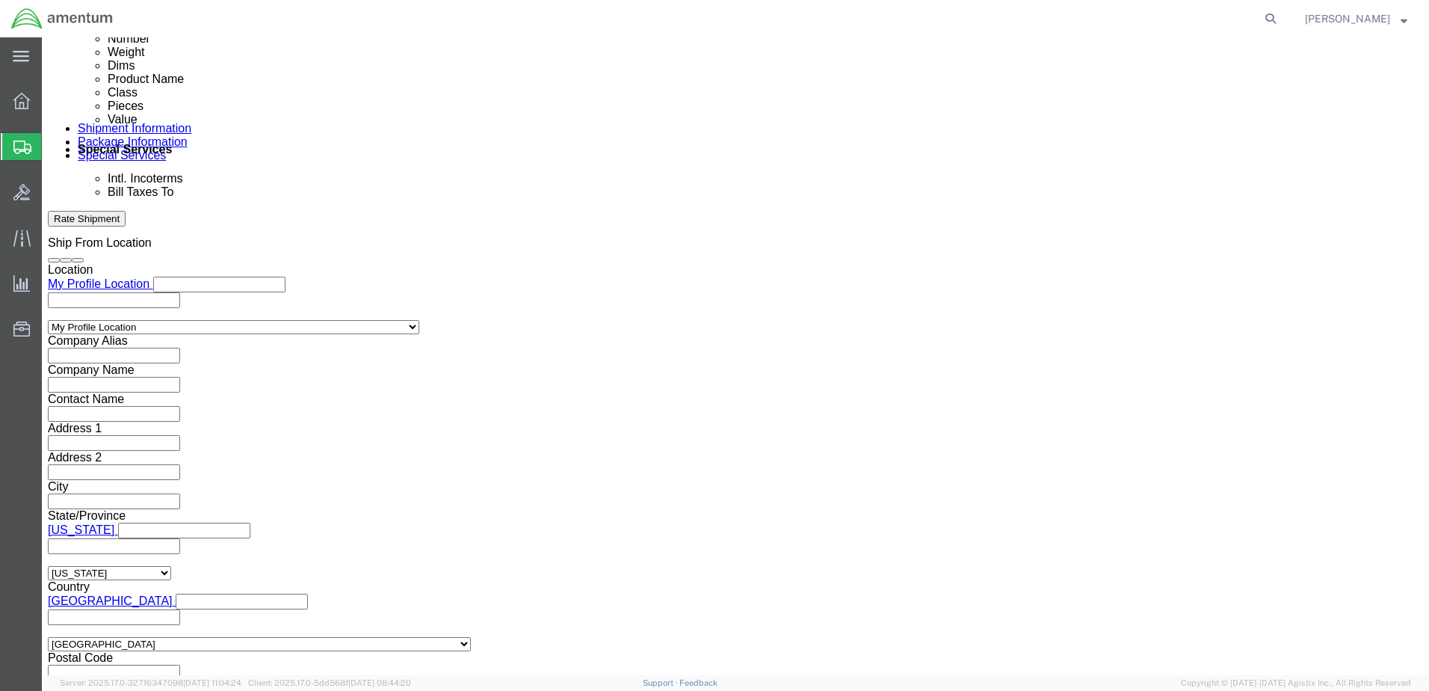
click button
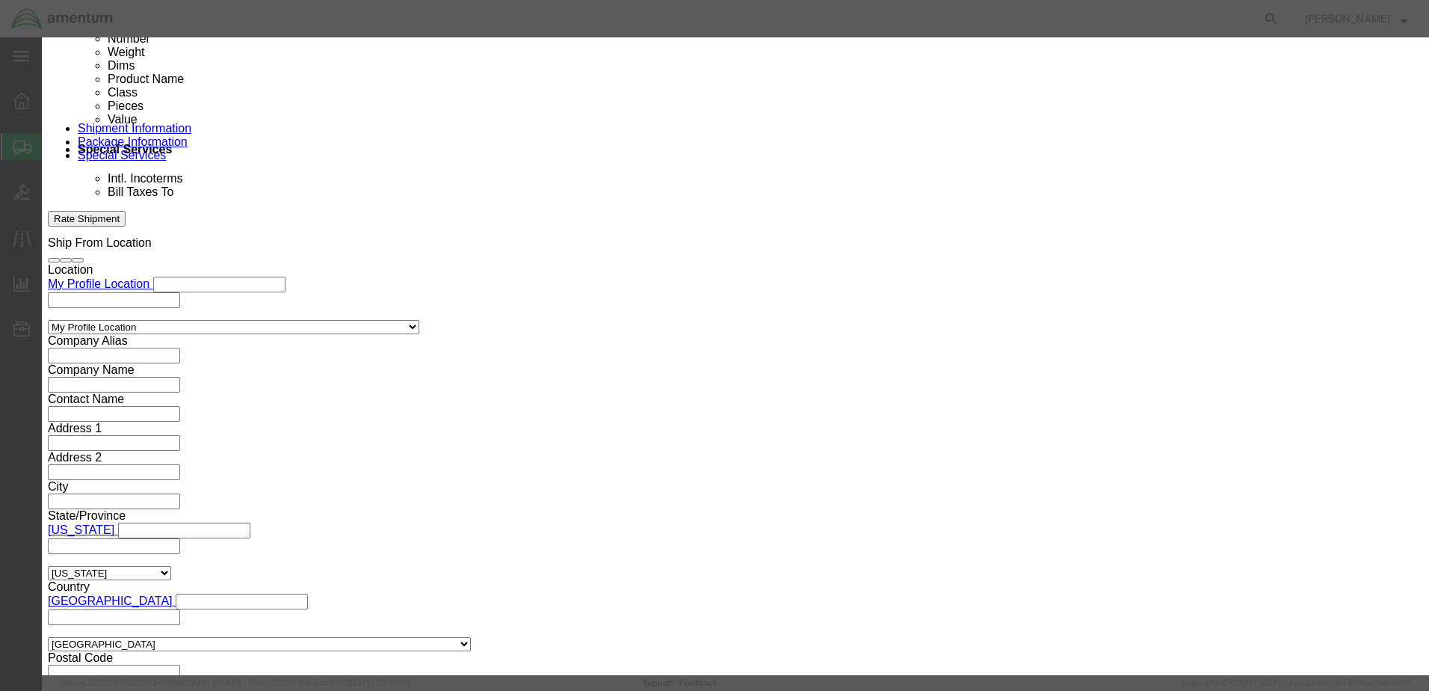
click select "Search by Address Book Name City Company Name Contact Name Country CustomerAlia…"
select select "city"
click select "Search by Address Book Name City Company Name Contact Name Country CustomerAlia…"
click input "text"
type input "fort worth"
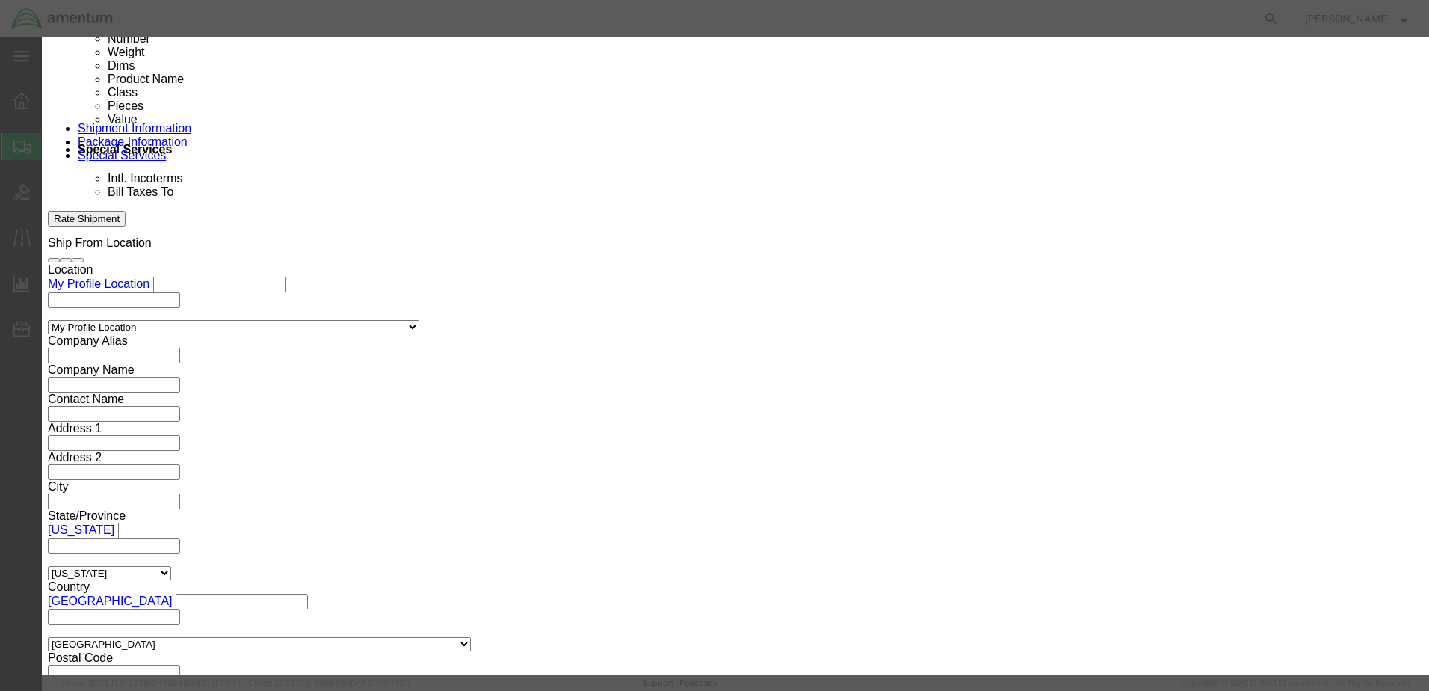
click icon "button"
click button "Select"
type input "Amentum Services, Inc."
type input "[STREET_ADDRESS]"
select select "US"
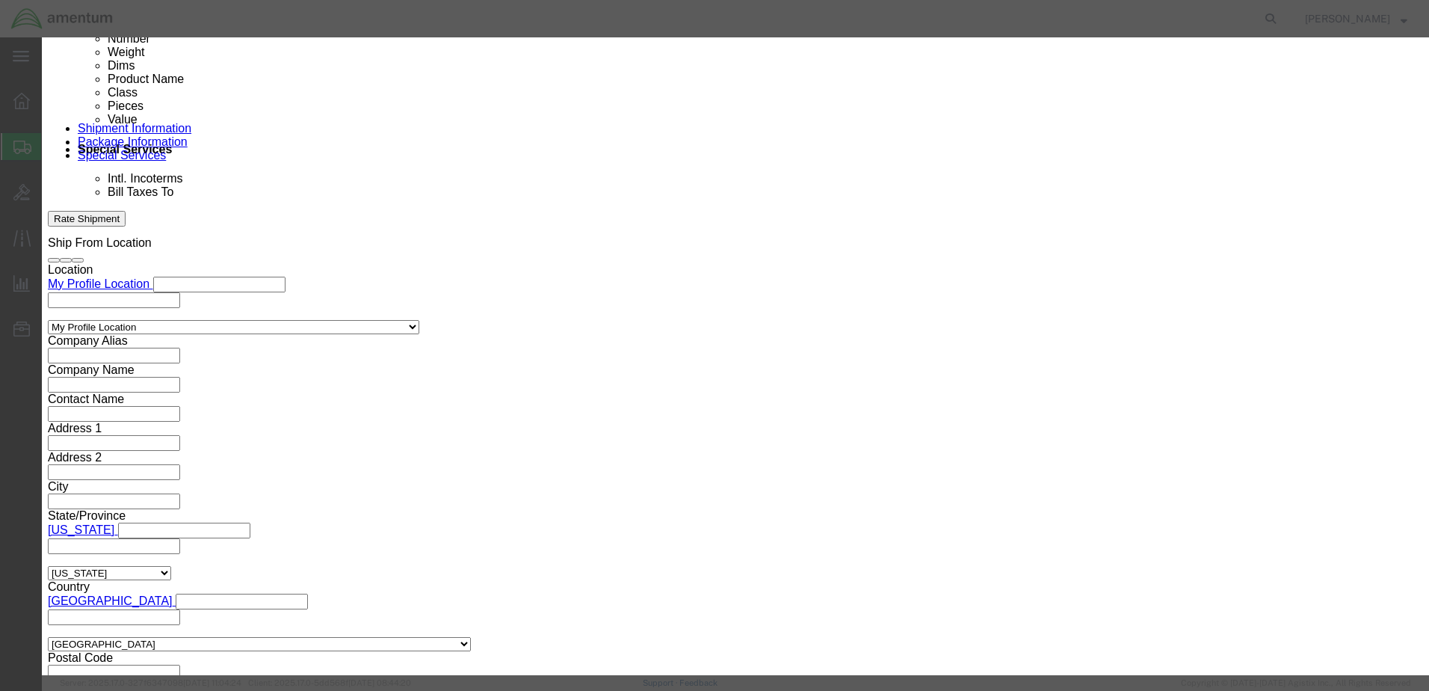
type input "[PHONE_NUMBER]"
type input "Accounts Payable"
type input "[GEOGRAPHIC_DATA]"
type input "76177"
type input "[PHONE_NUMBER]"
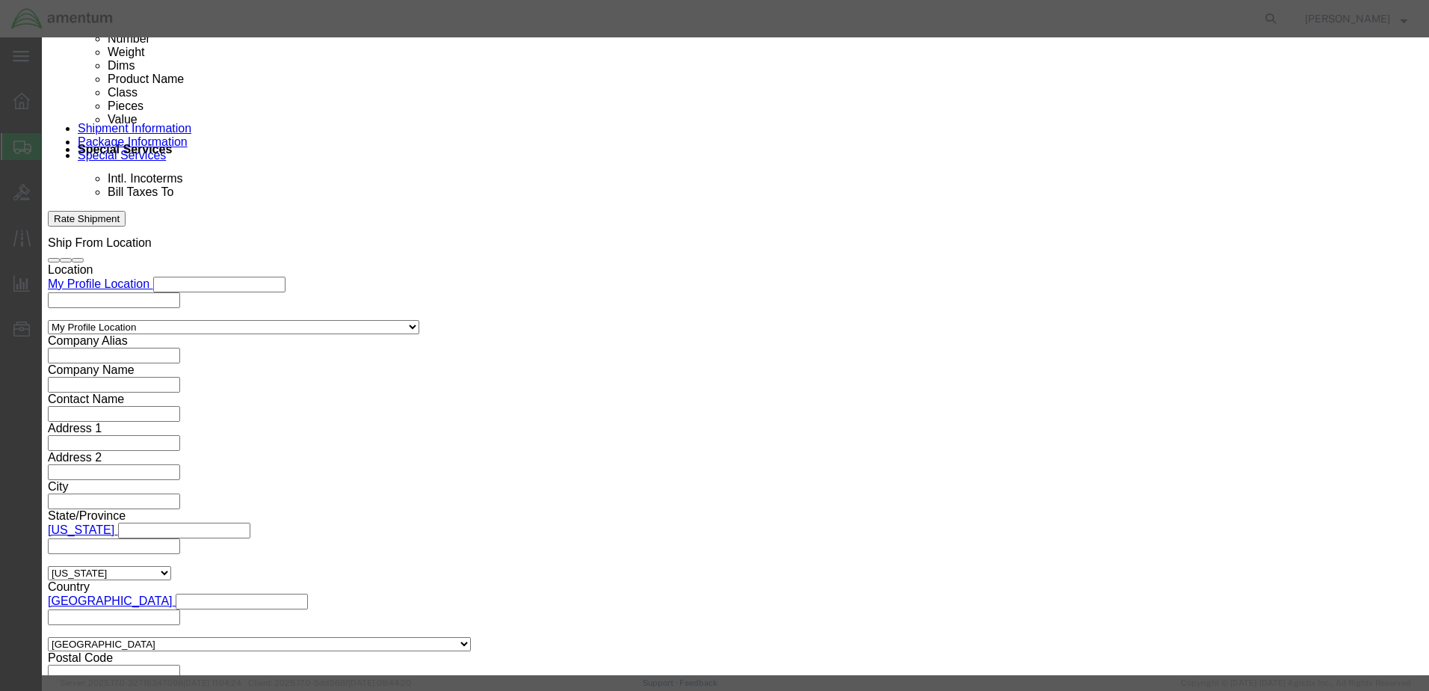
select select "[GEOGRAPHIC_DATA]"
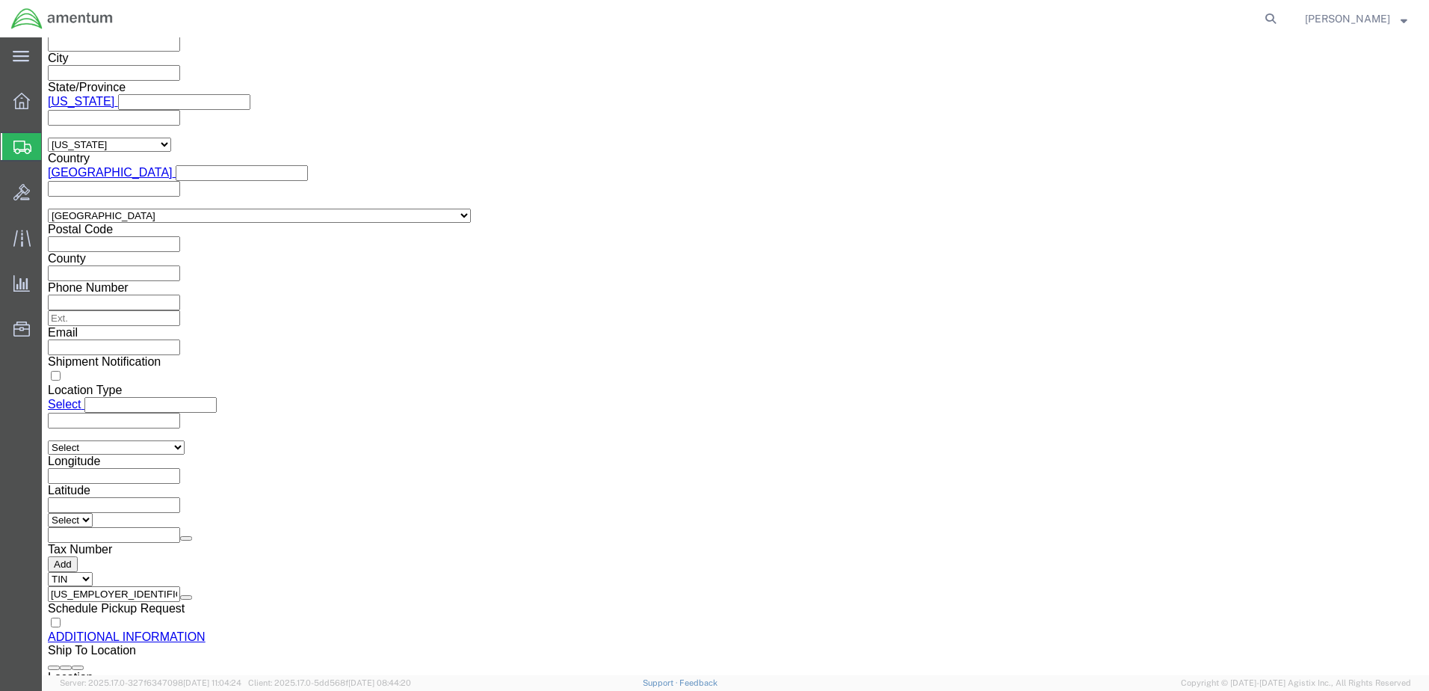
scroll to position [1350, 0]
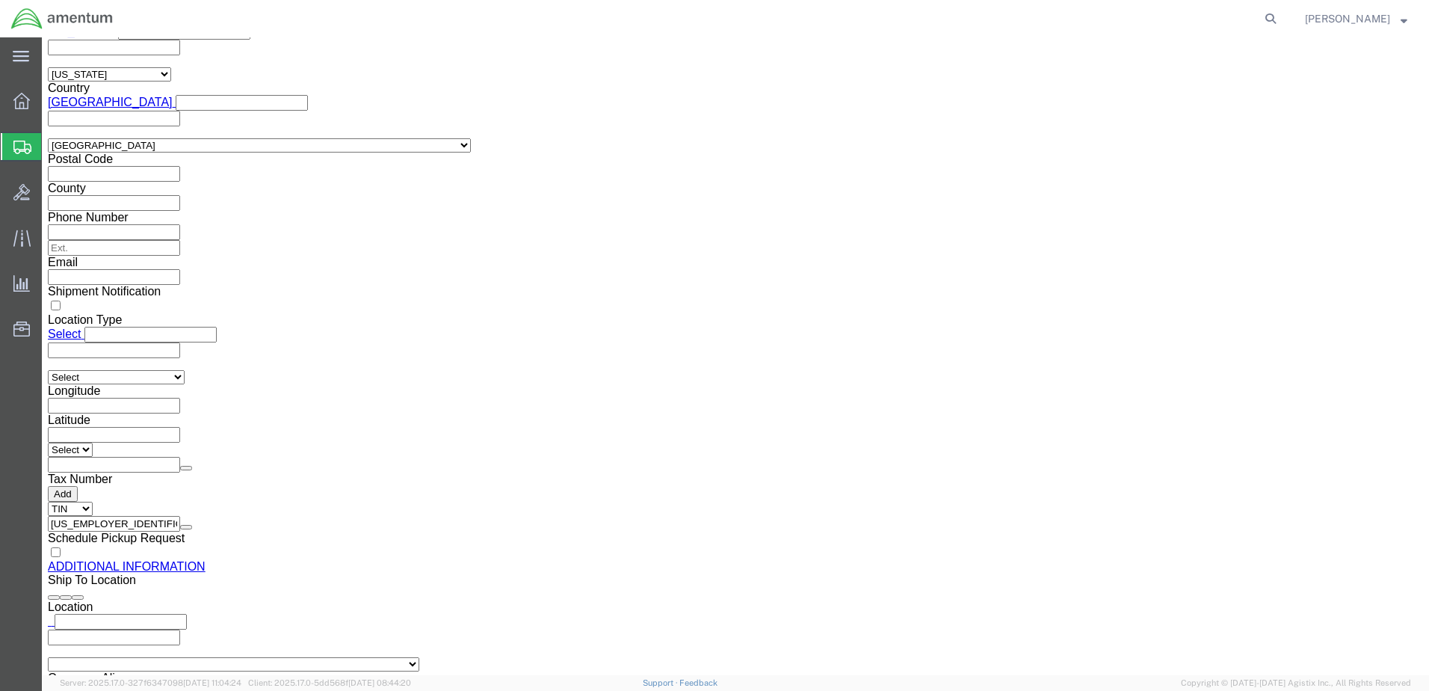
click button "Rate Shipment"
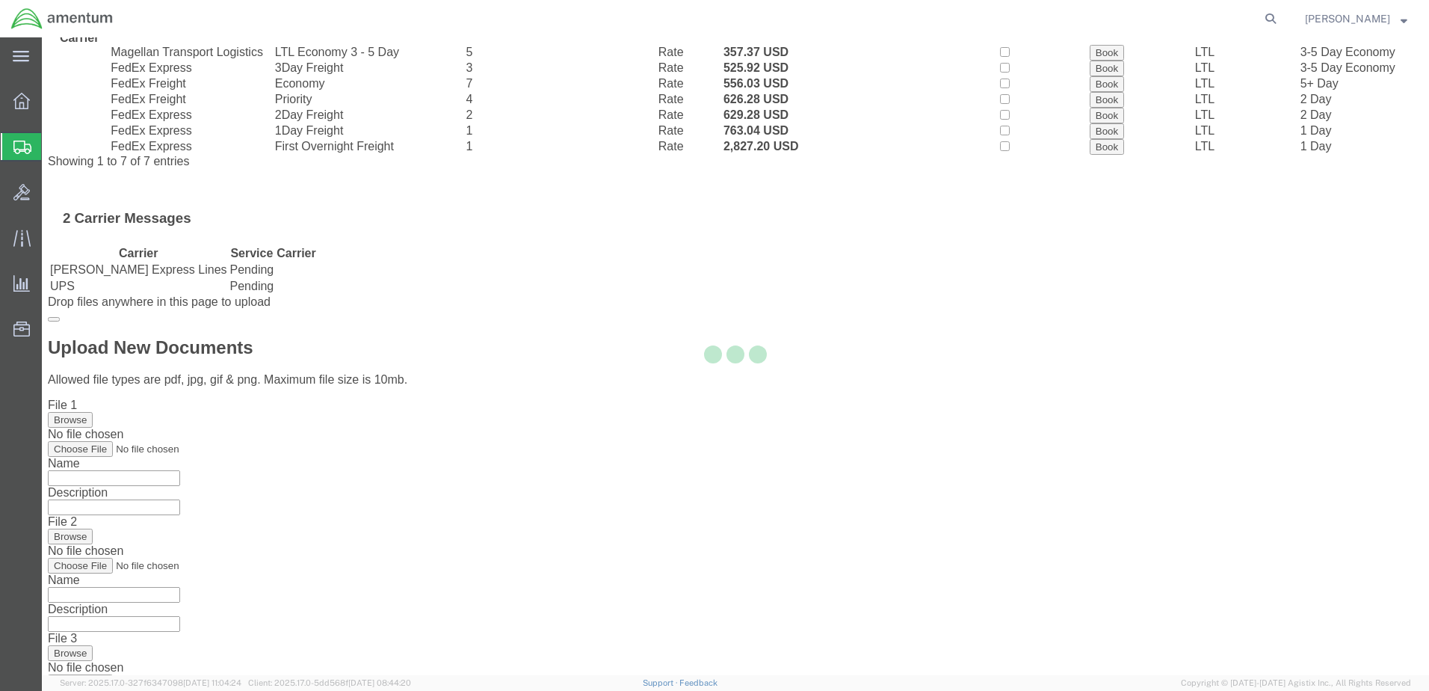
scroll to position [0, 0]
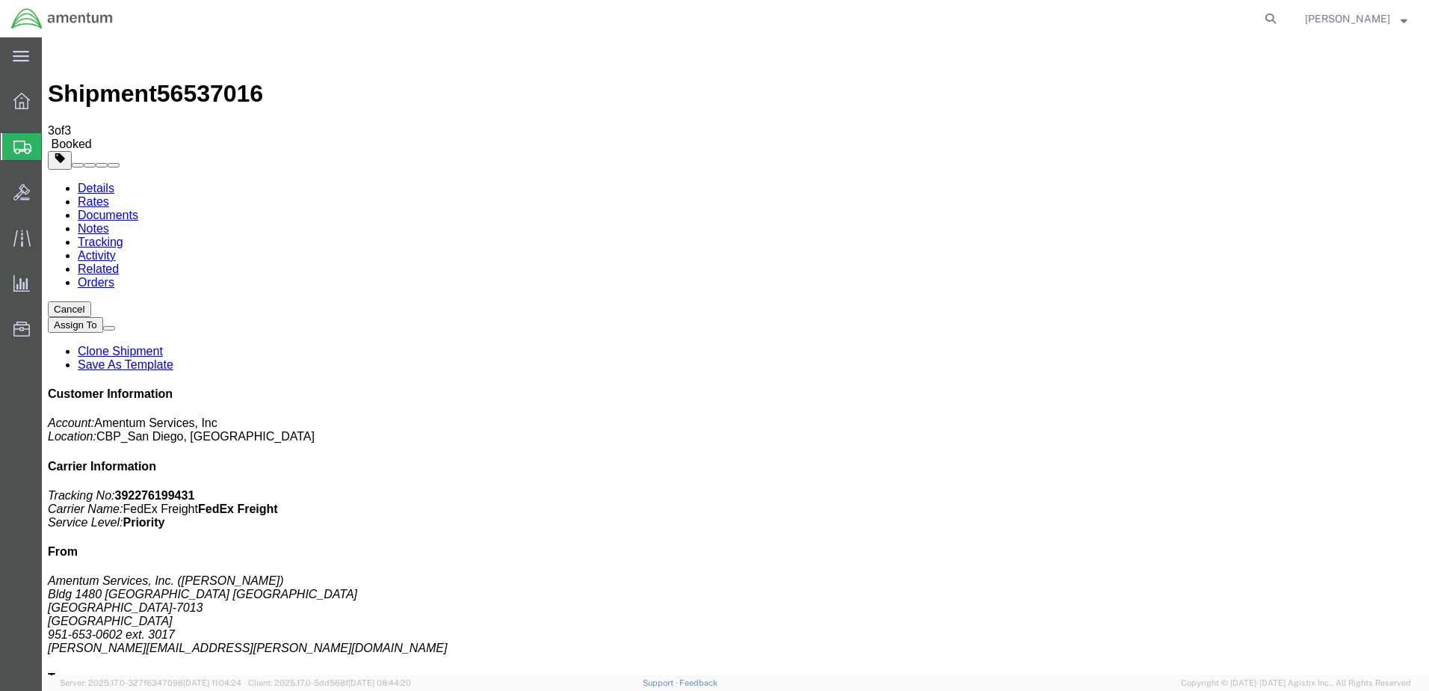
drag, startPoint x: 155, startPoint y: 235, endPoint x: 767, endPoint y: 268, distance: 612.3
click at [0, 0] on span "Create Shipment" at bounding box center [0, 0] width 0 height 0
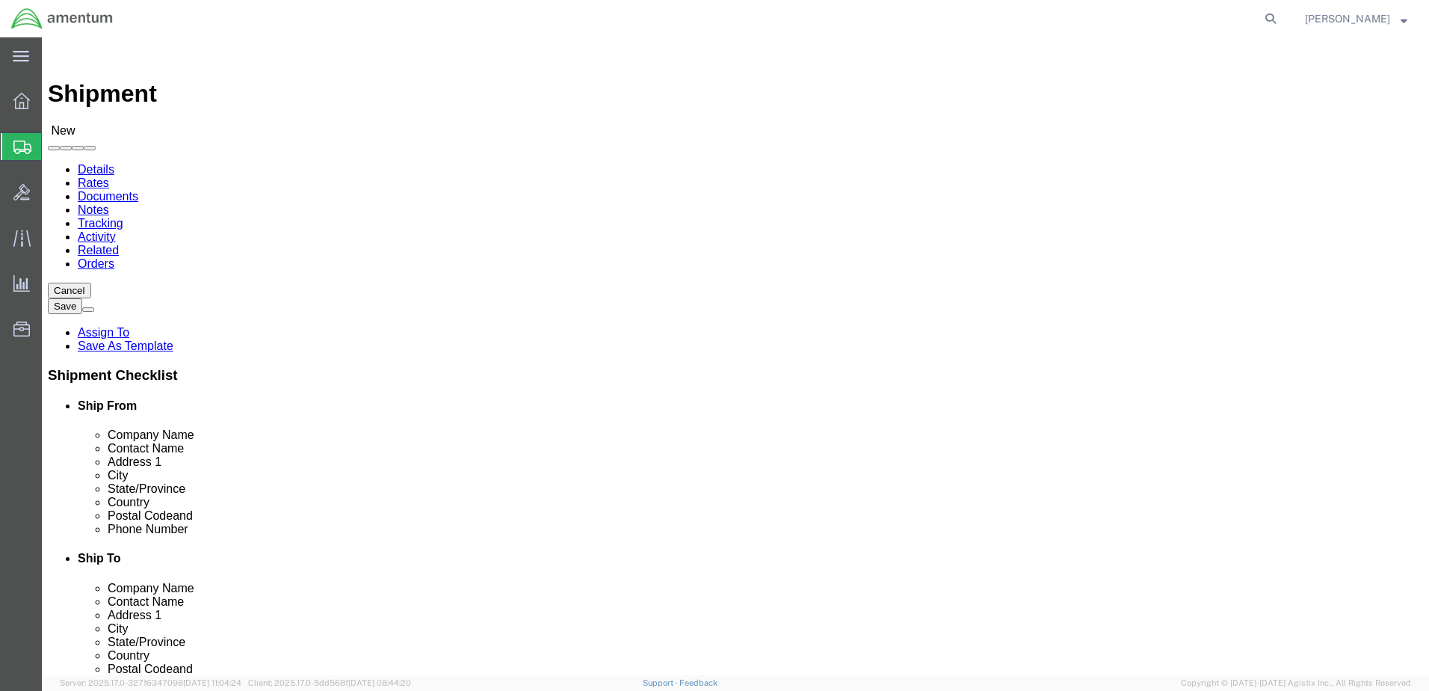
drag, startPoint x: 280, startPoint y: 226, endPoint x: 274, endPoint y: 260, distance: 34.9
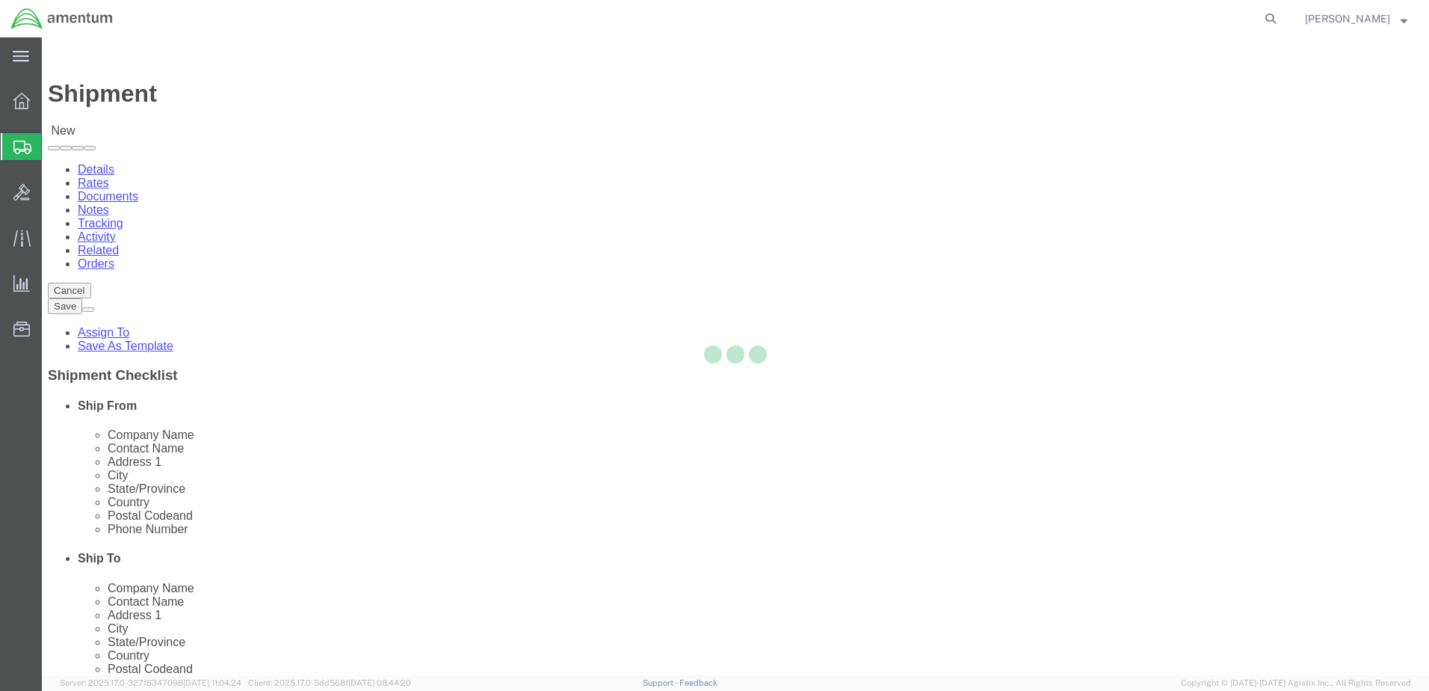
select select "CA"
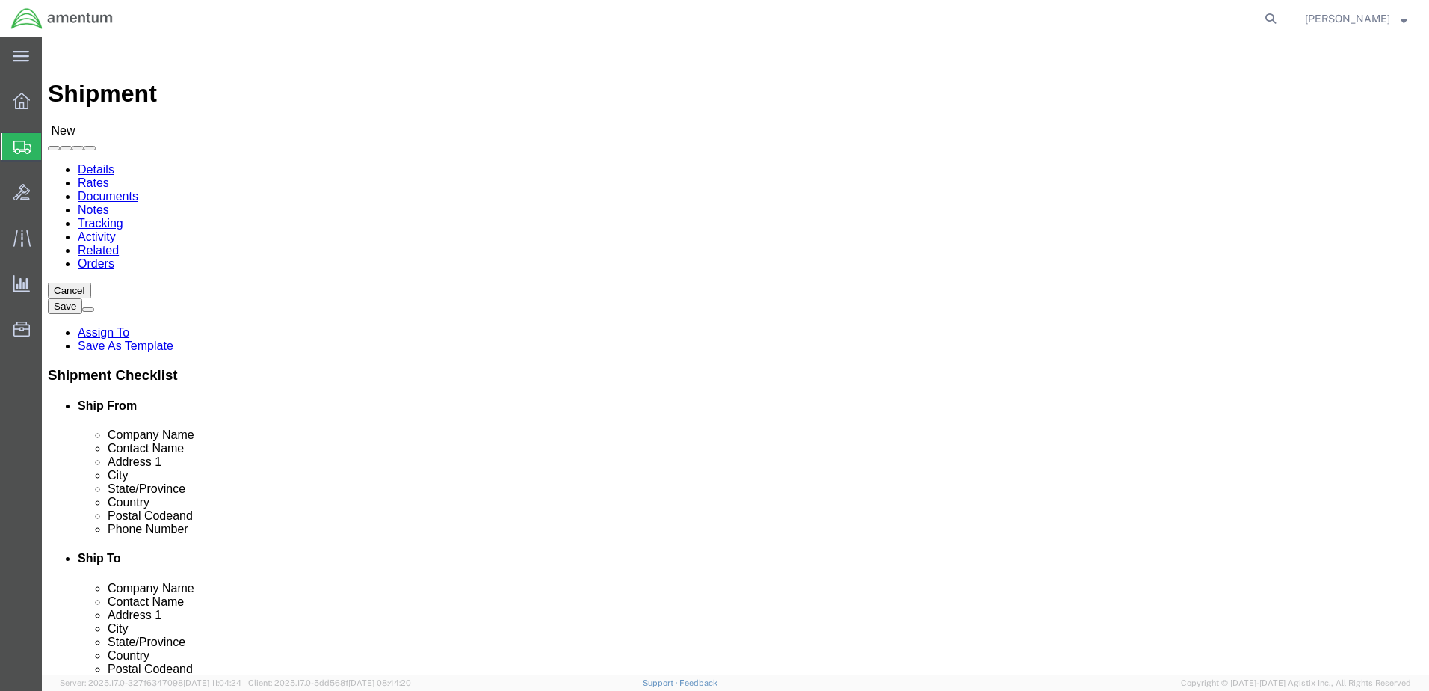
type input "emi"
select select "49938"
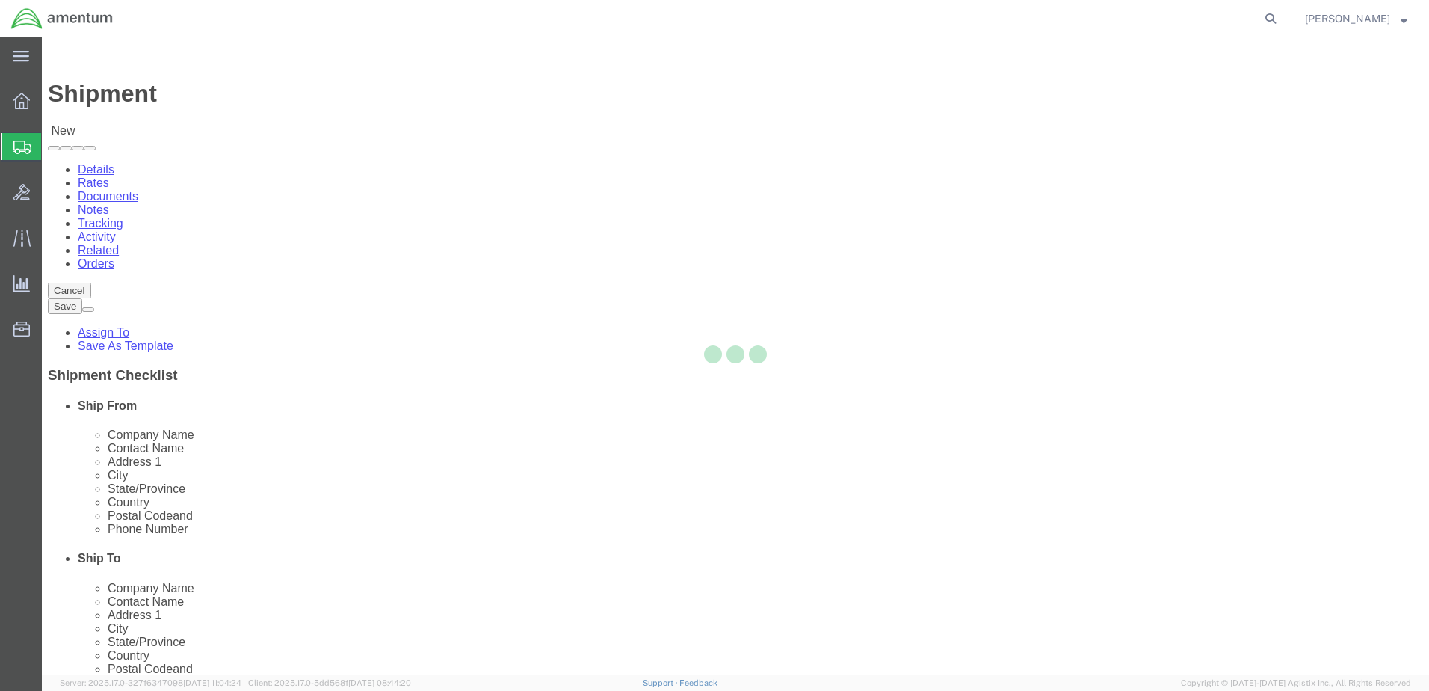
select select "NM"
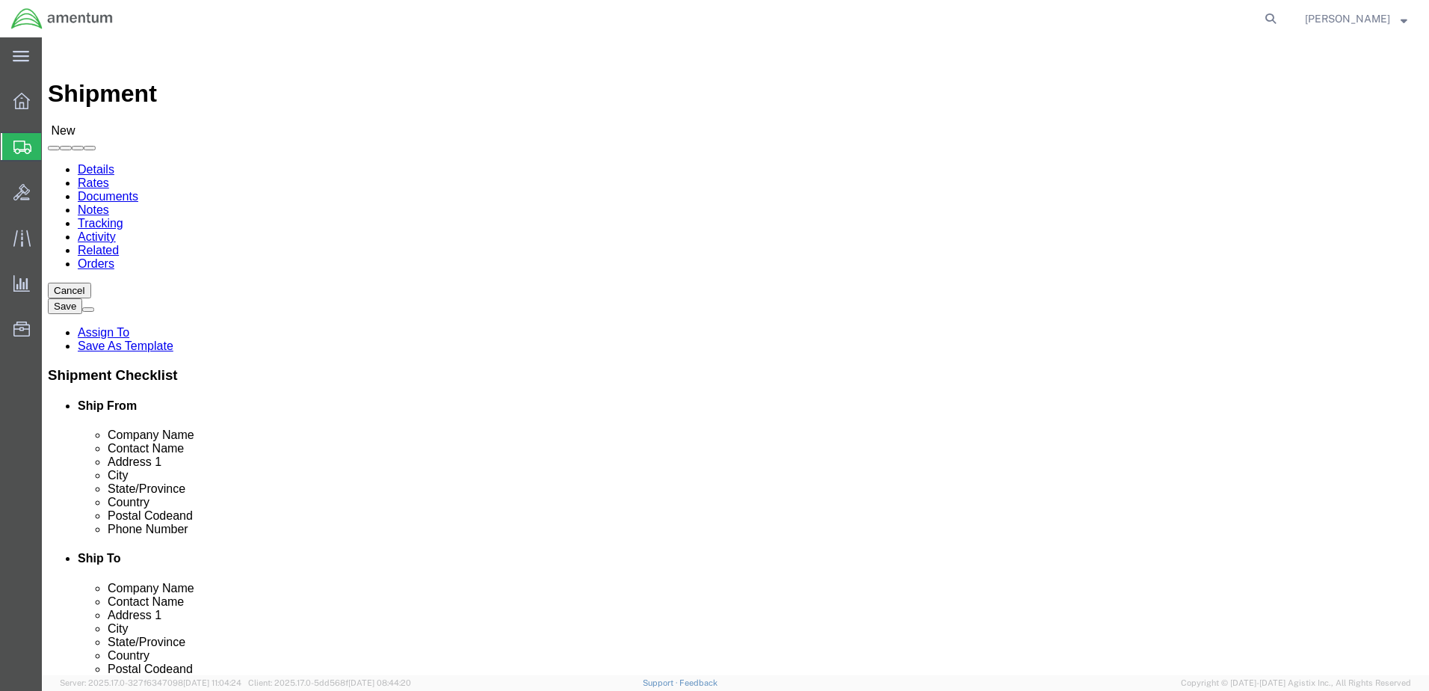
type input "emi"
select select "49931"
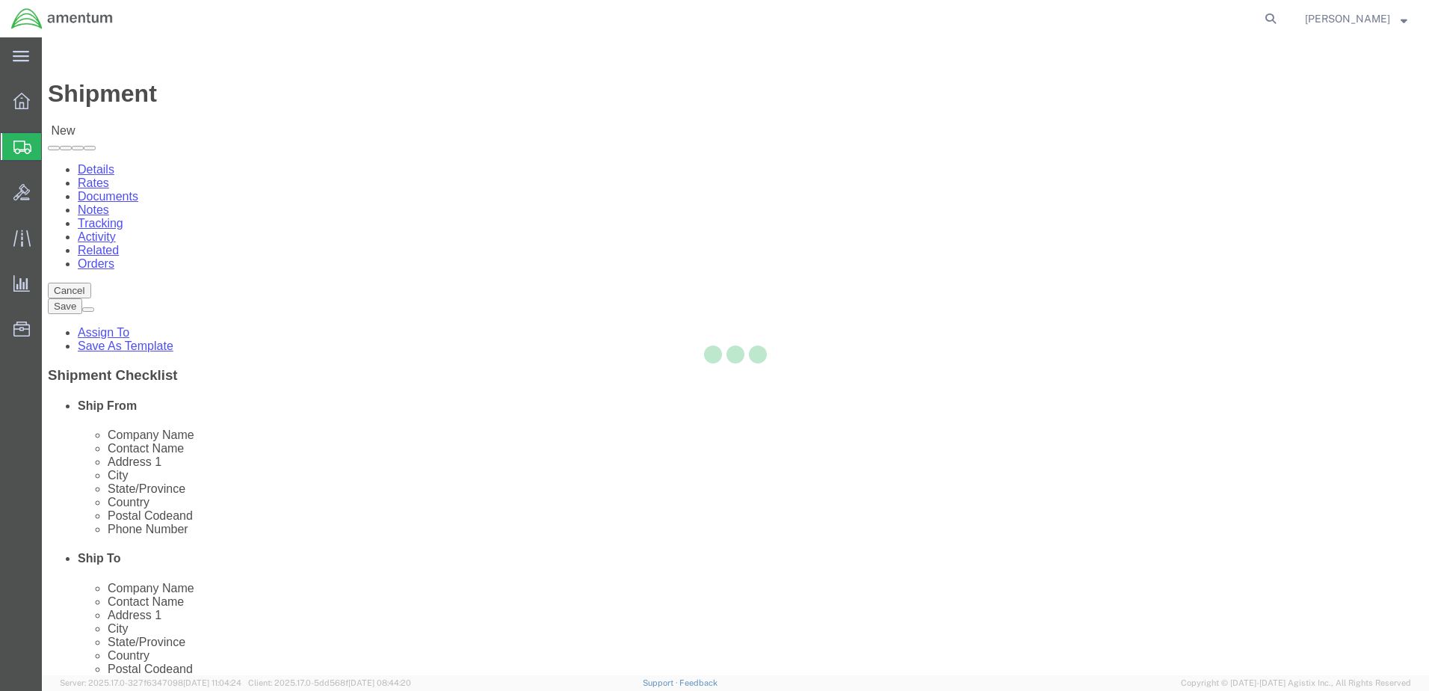
select select "FL"
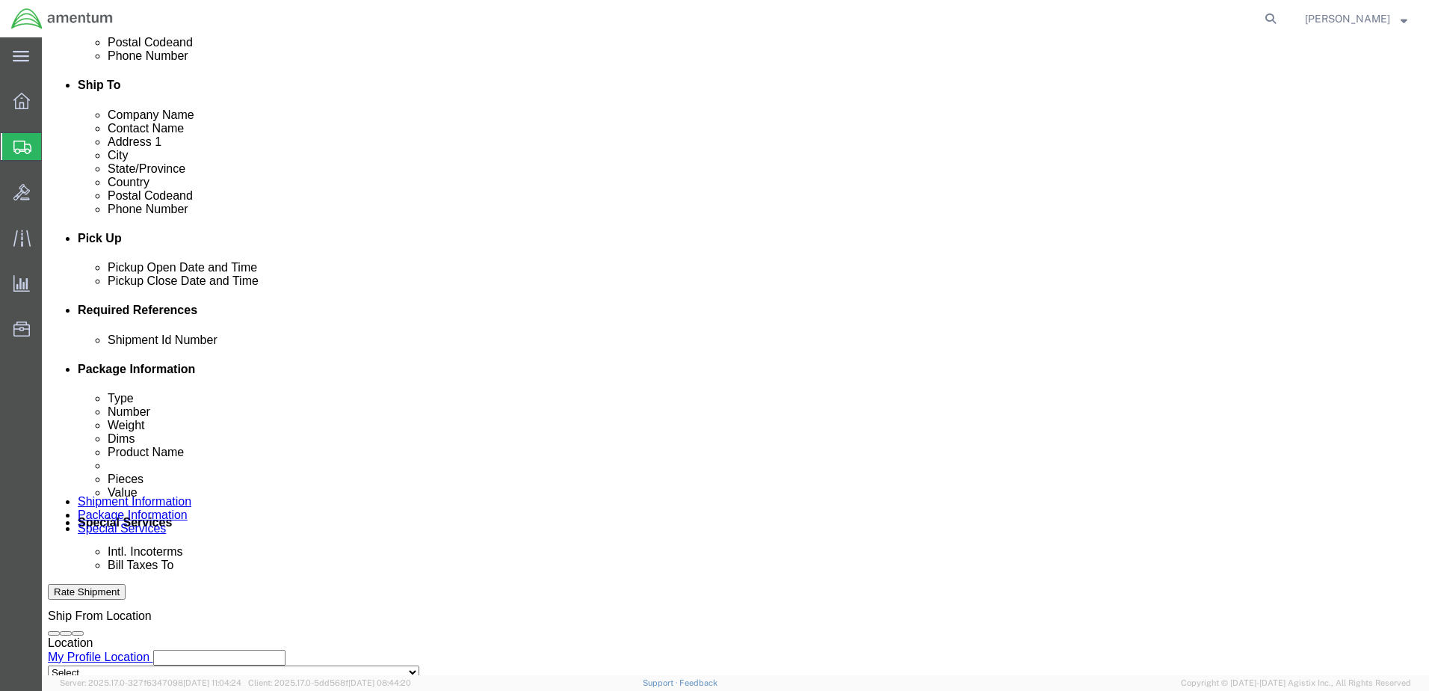
scroll to position [498, 0]
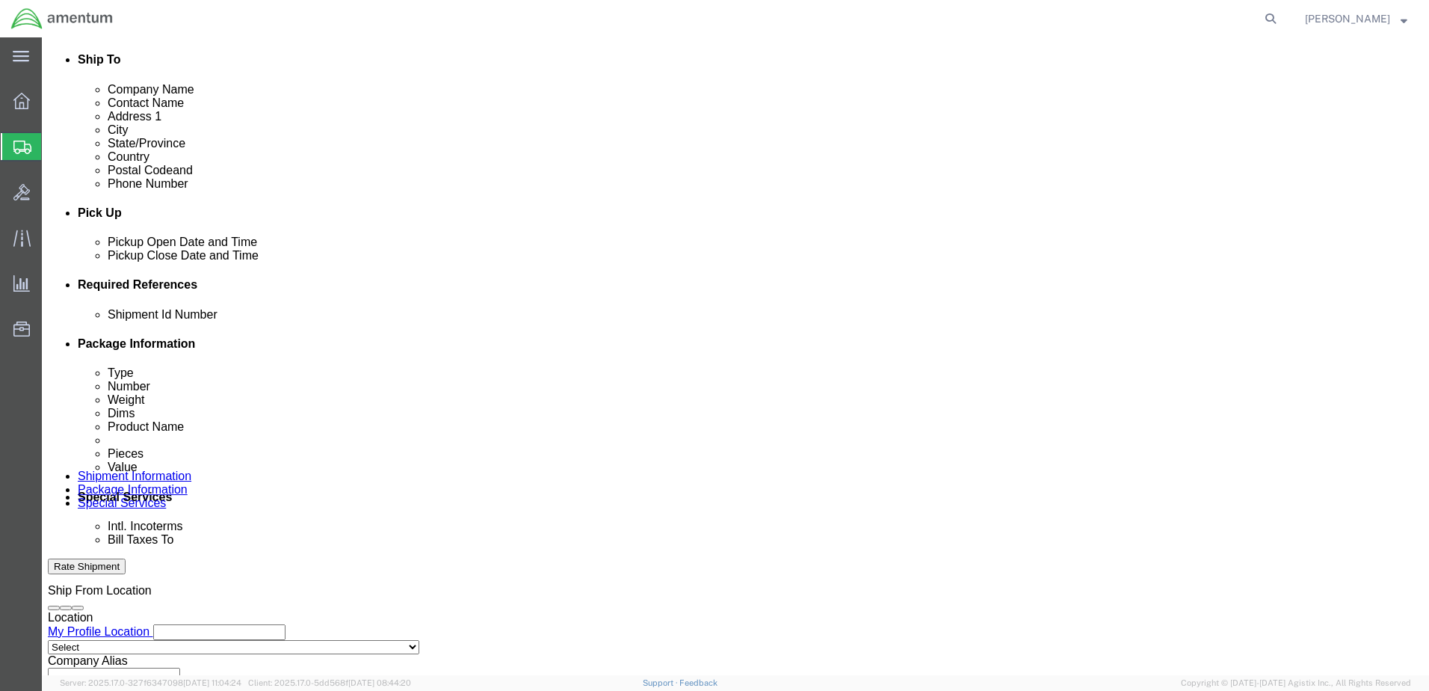
click button "Add reference"
paste input "325231"
type input "325231"
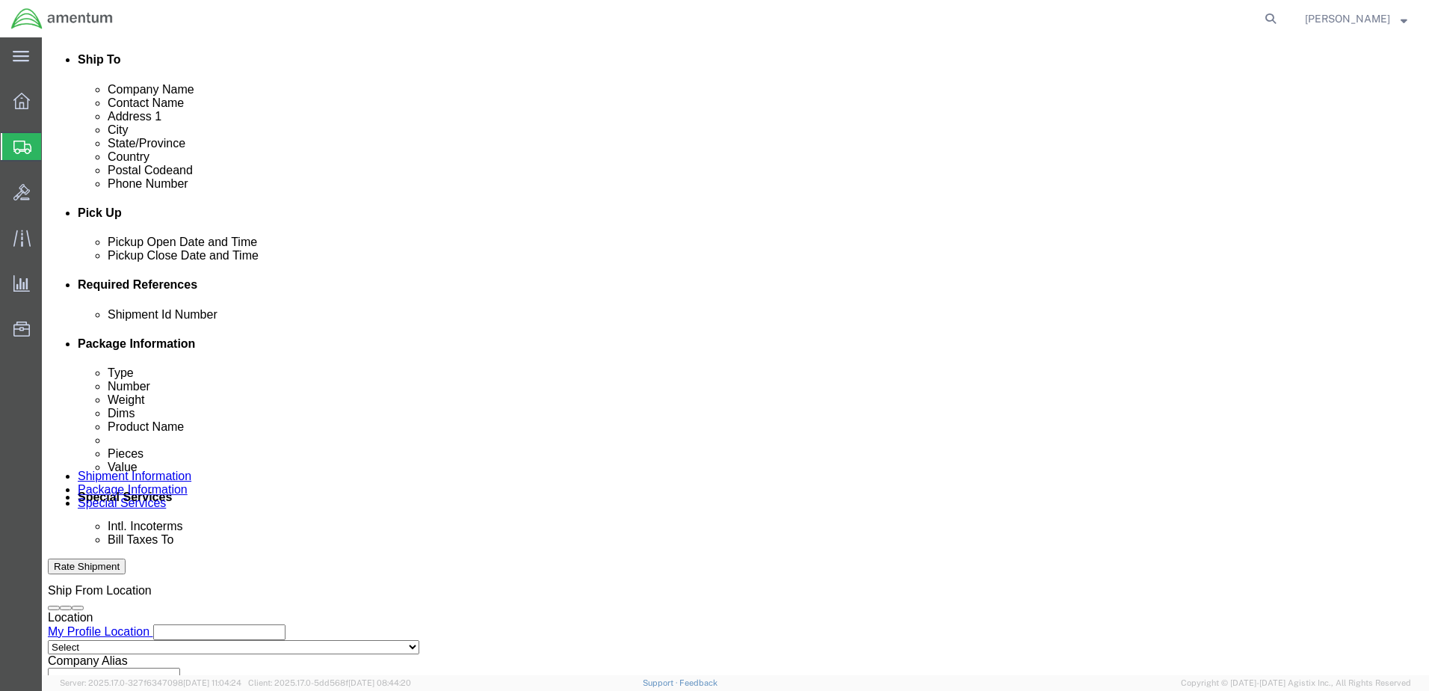
paste input "325231"
type input "325231"
drag, startPoint x: 172, startPoint y: 451, endPoint x: 171, endPoint y: 439, distance: 11.2
click select "Select Account Type Activity ID Airline Appointment Number ASN Batch Request # …"
select select "CUSTREF"
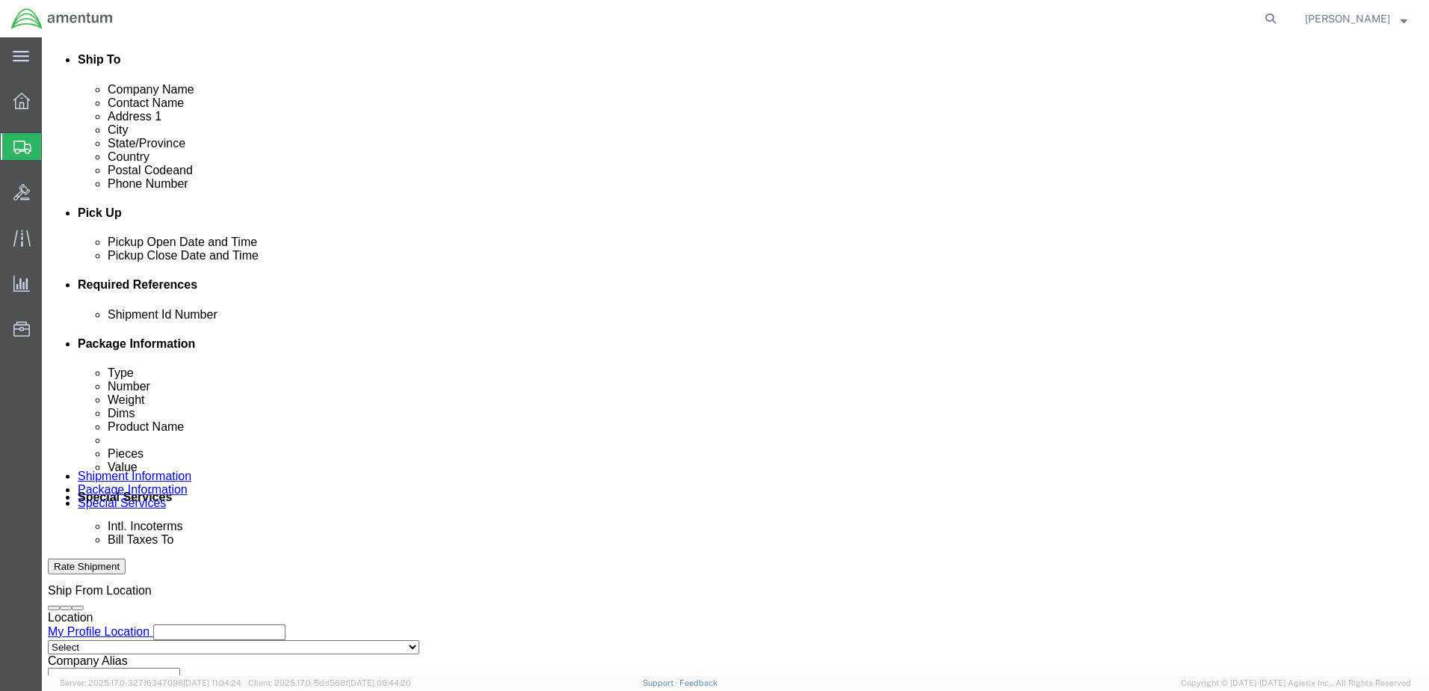
click select "Select Account Type Activity ID Airline Appointment Number ASN Batch Request # …"
select select "DEPT"
click select "Select Account Type Activity ID Airline Appointment Number ASN Batch Request # …"
click input "text"
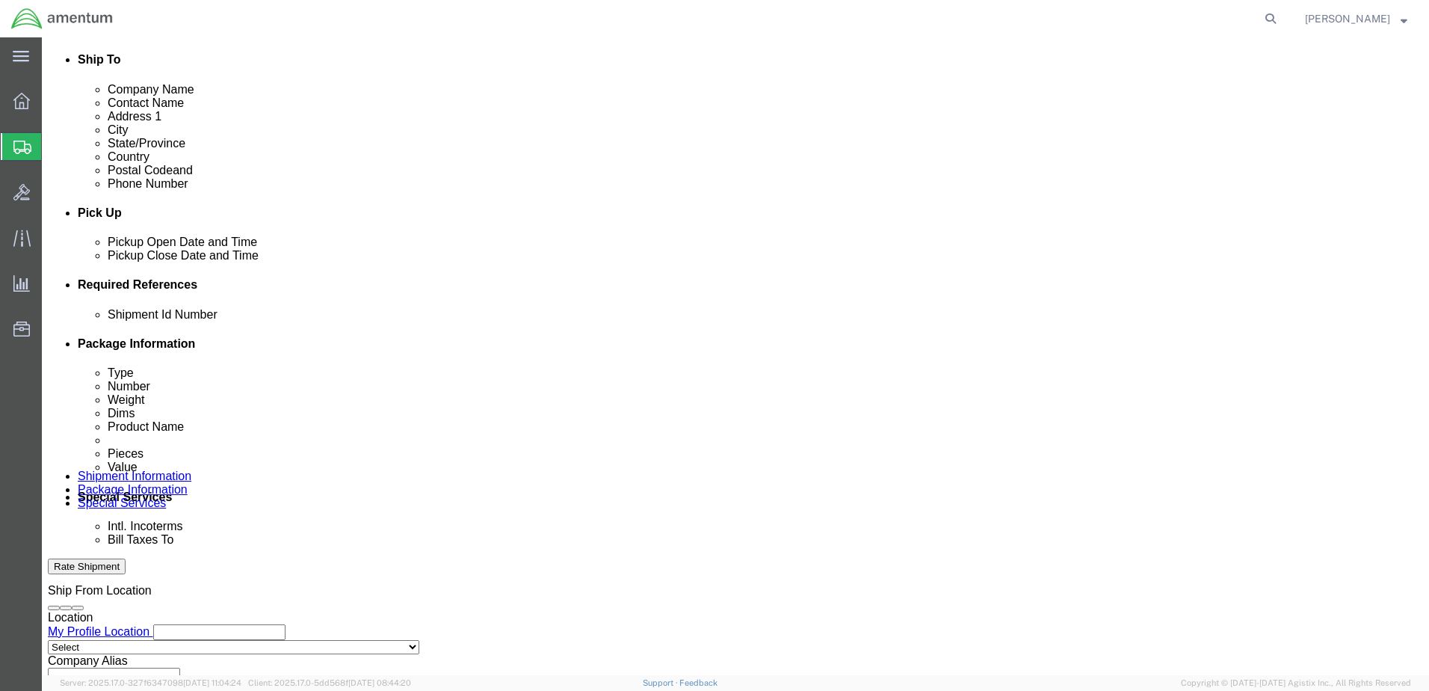
type input "CBP"
click select "Select Account Type Activity ID Airline Appointment Number ASN Batch Request # …"
select select "PROJNUM"
click select "Select Account Type Activity ID Airline Appointment Number ASN Batch Request # …"
paste input "AME-2025-IP01-FO013-2219-NAMC-Z000"
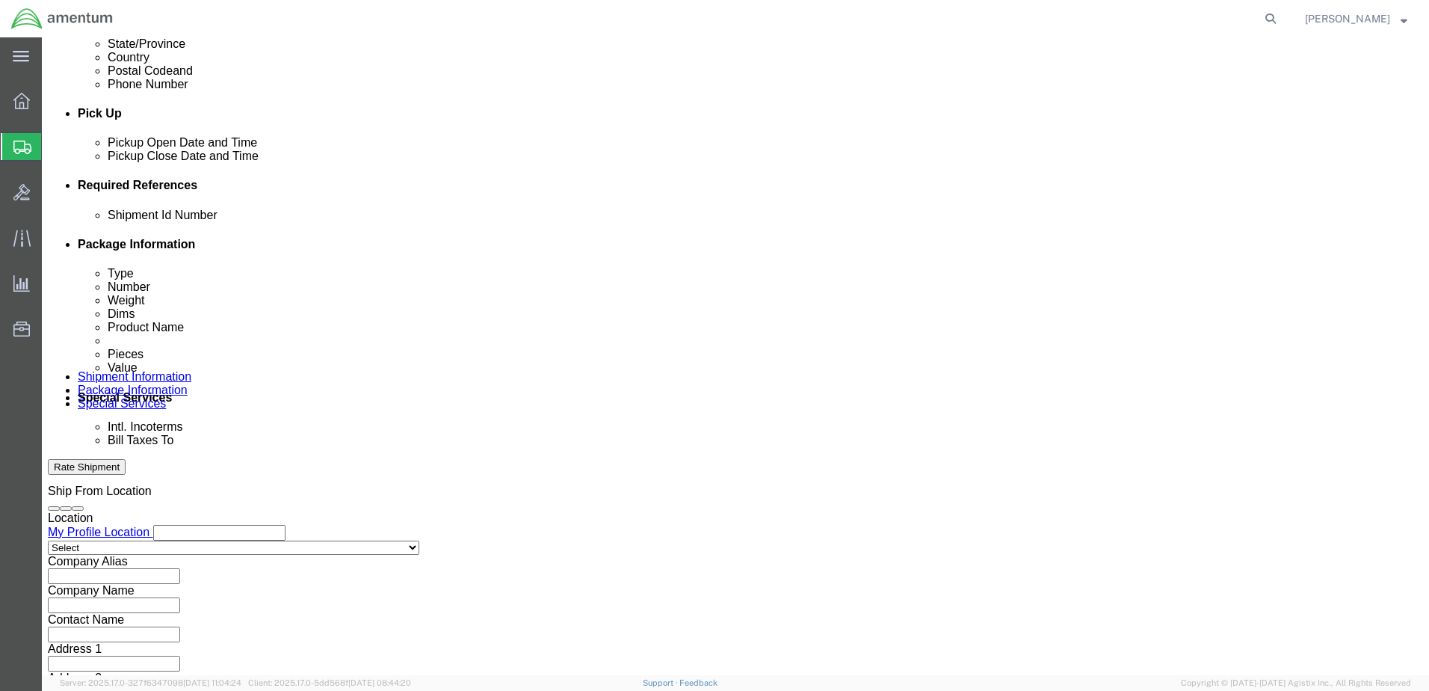
scroll to position [674, 0]
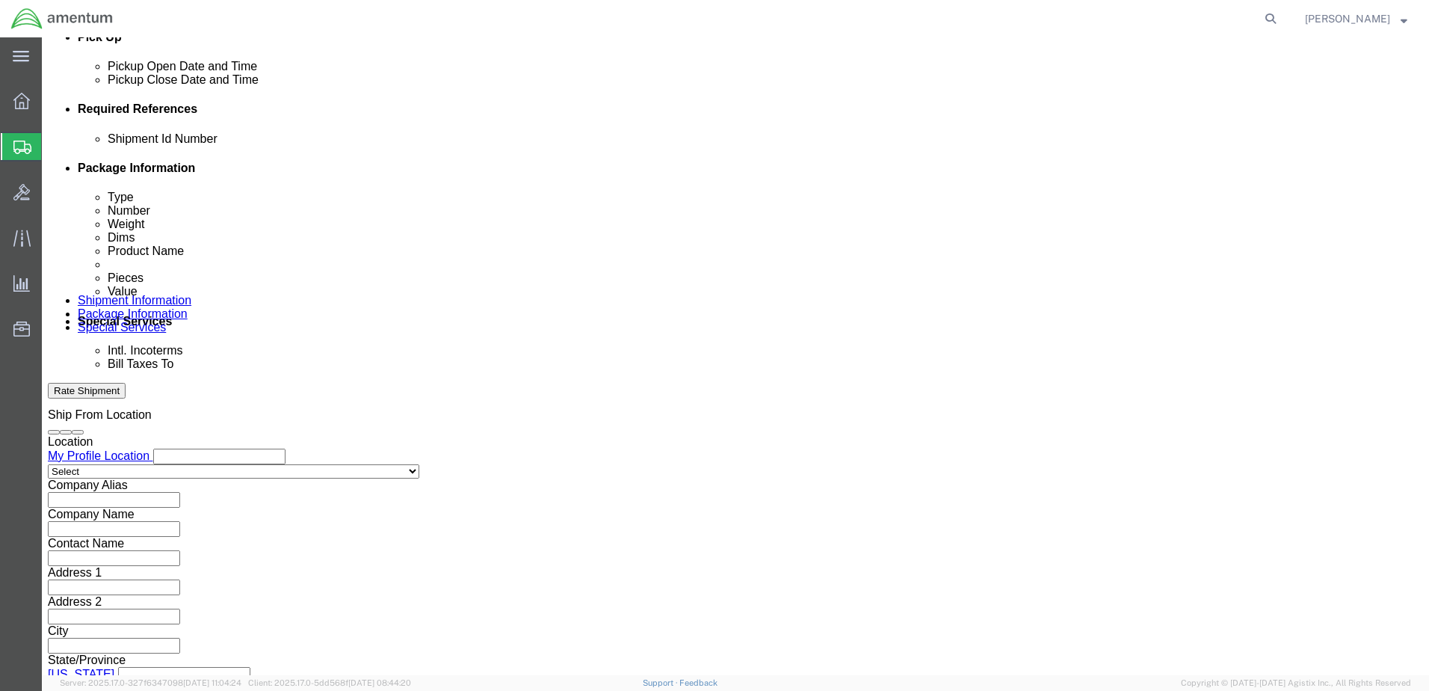
type input "AME-2025-IP01-FO013-2219-NAMC-Z000"
click button "Continue"
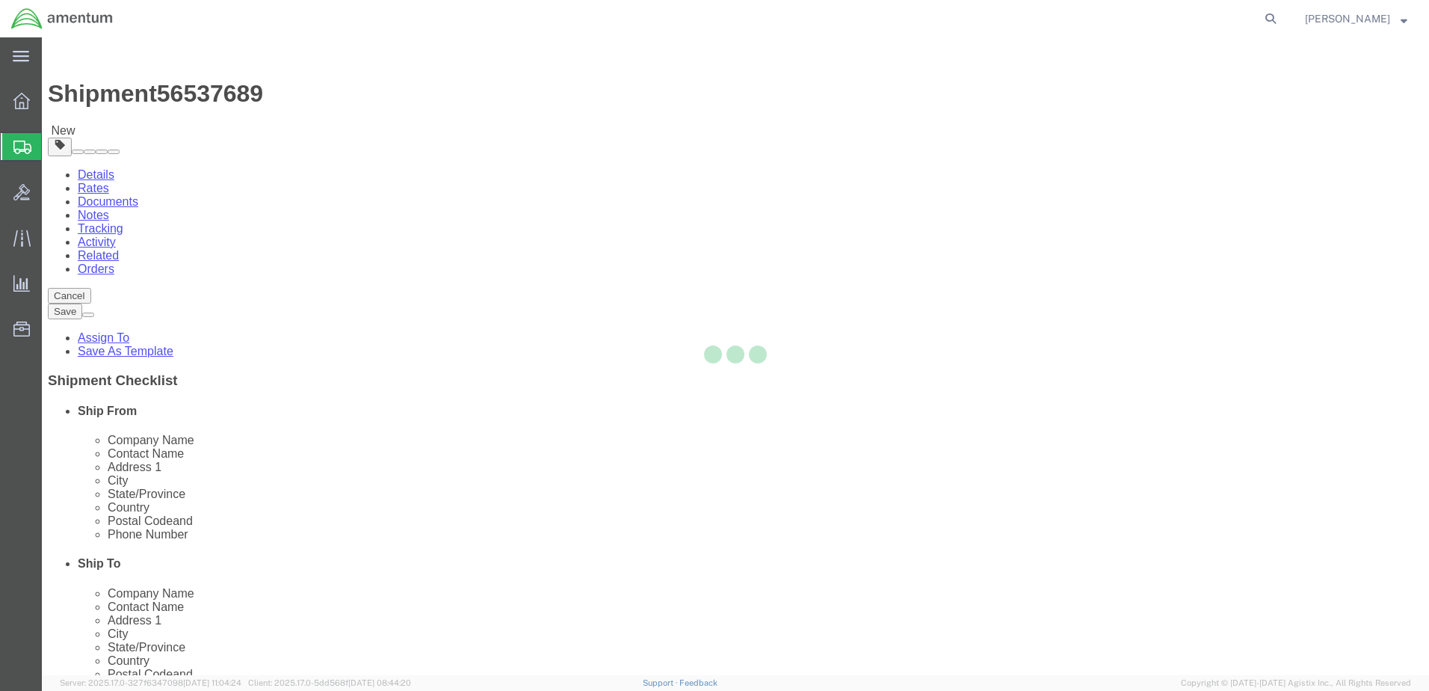
select select "CBOX"
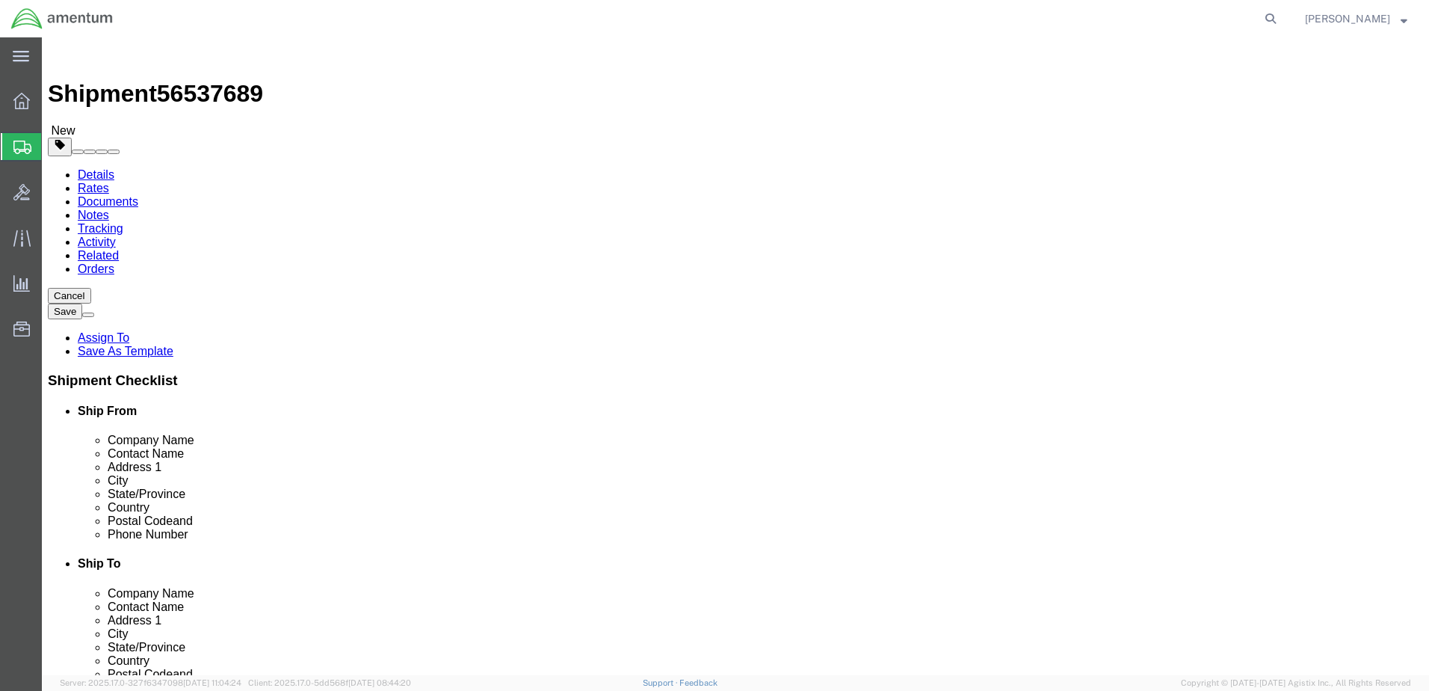
click input "text"
type input "13"
type input "8"
type input "5"
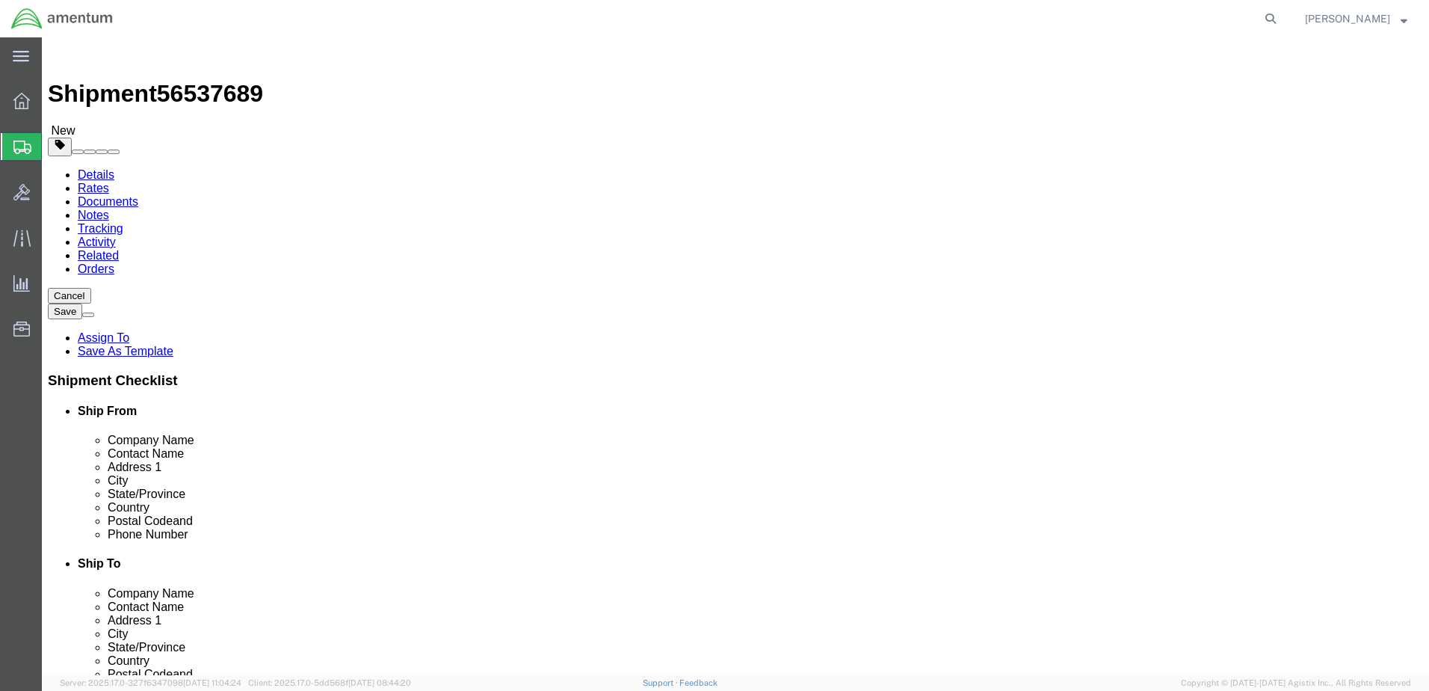
drag, startPoint x: 243, startPoint y: 345, endPoint x: 184, endPoint y: 340, distance: 59.2
click div "Weight 0.00 Select kgs lbs Ship. t°"
type input "2.0"
click ul
click div "Package Content # 1 x Package Type Select BCK Boxes Bale(s) Basket(s) Bolt(s) B…"
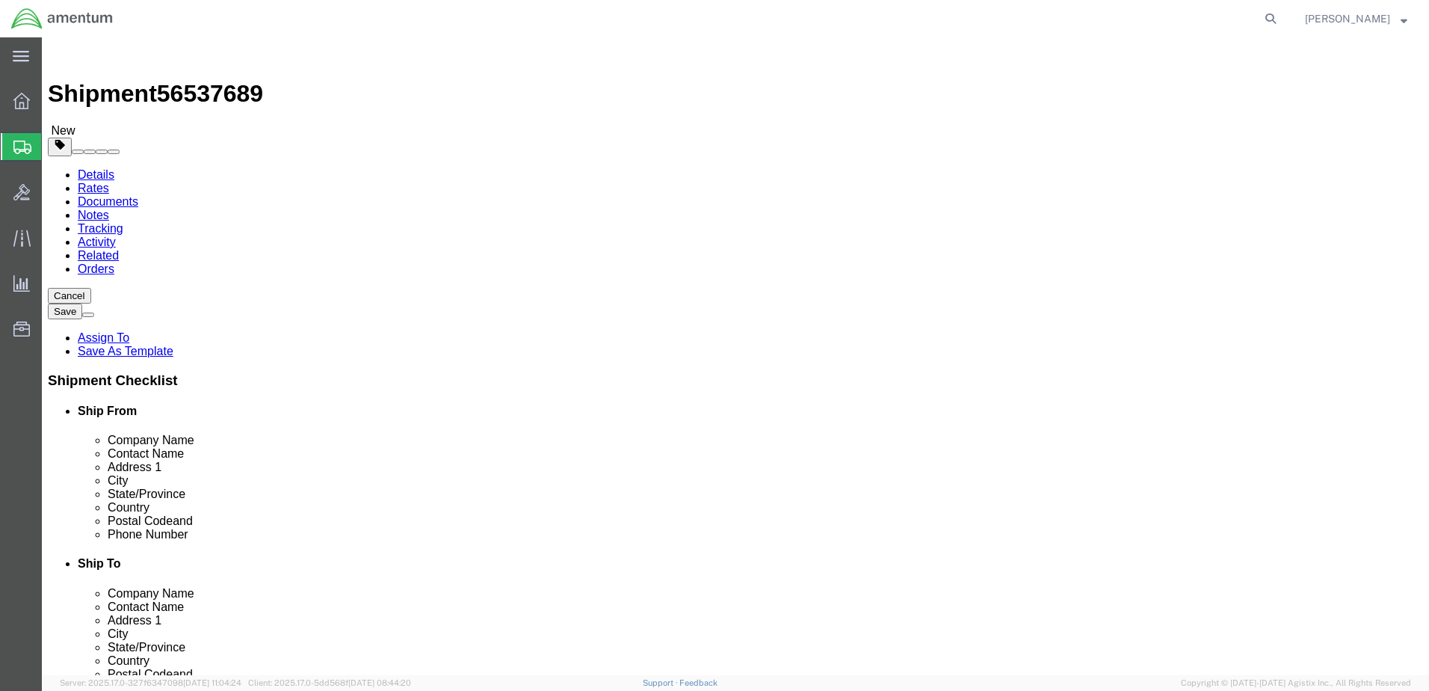
click link "Add Content"
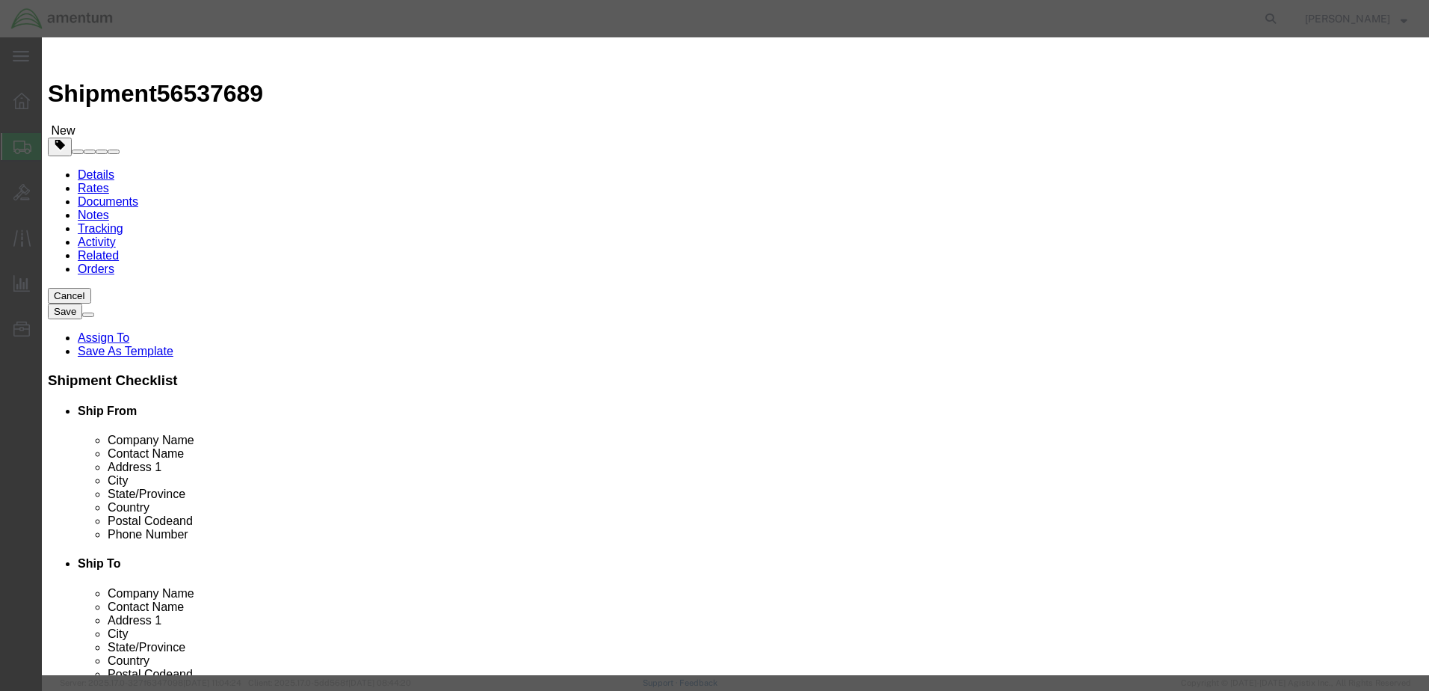
click input "text"
type input "Indicatpr"
drag, startPoint x: 445, startPoint y: 143, endPoint x: 433, endPoint y: 142, distance: 12.0
click input "0"
type input "1"
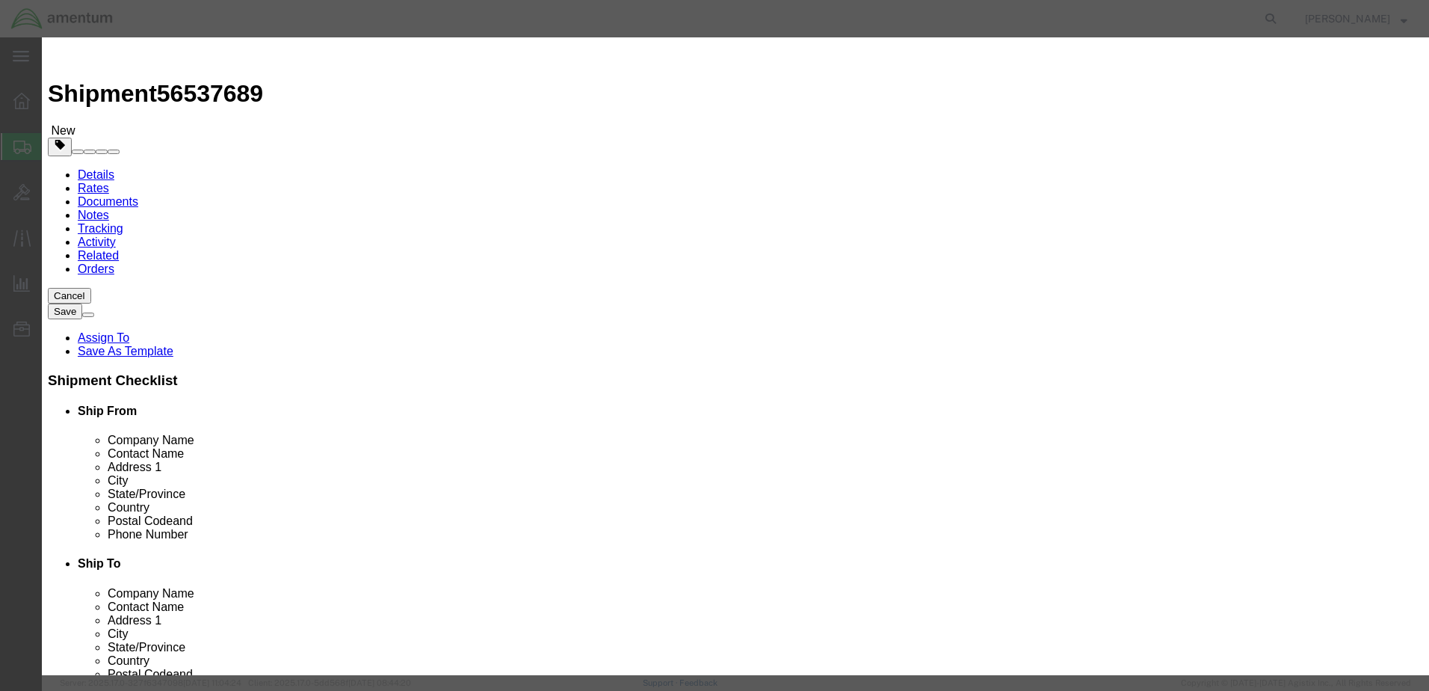
click input "text"
type input "656.00"
select select "USD"
click button "Save & Close"
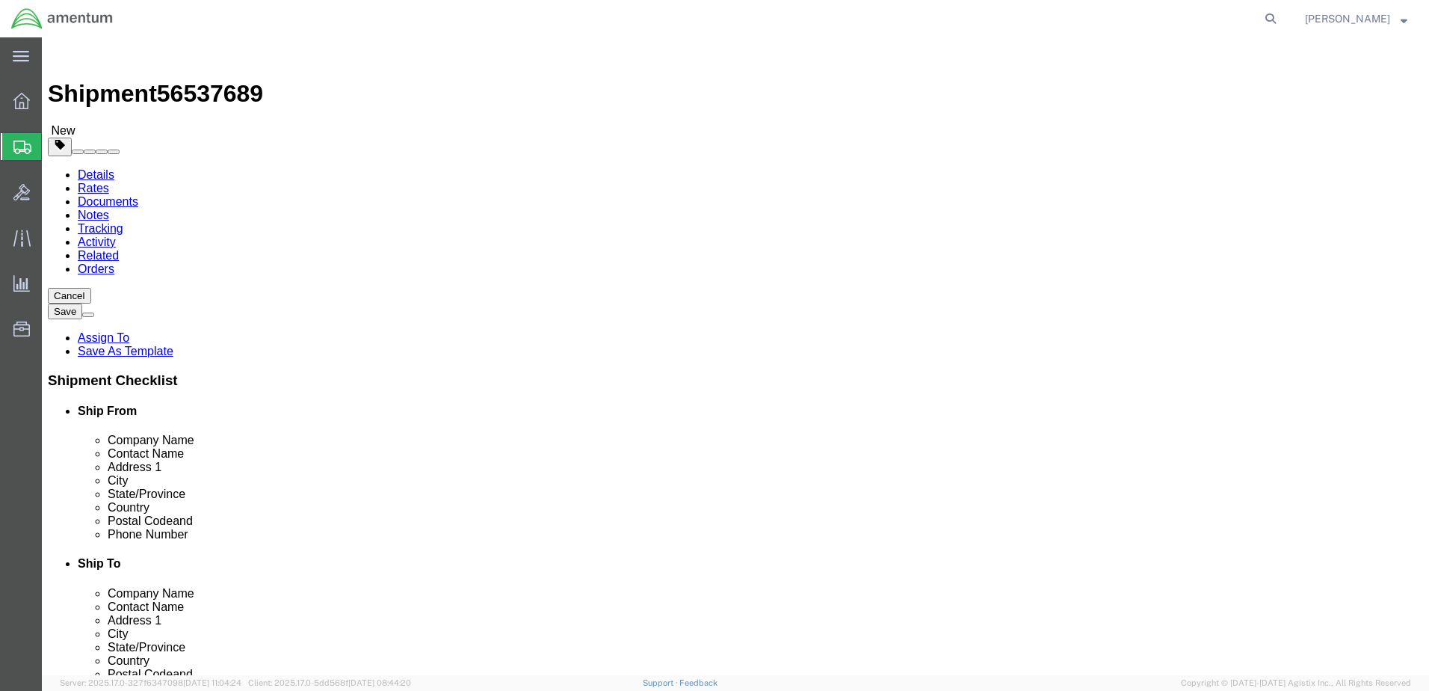
click button "Rate Shipment"
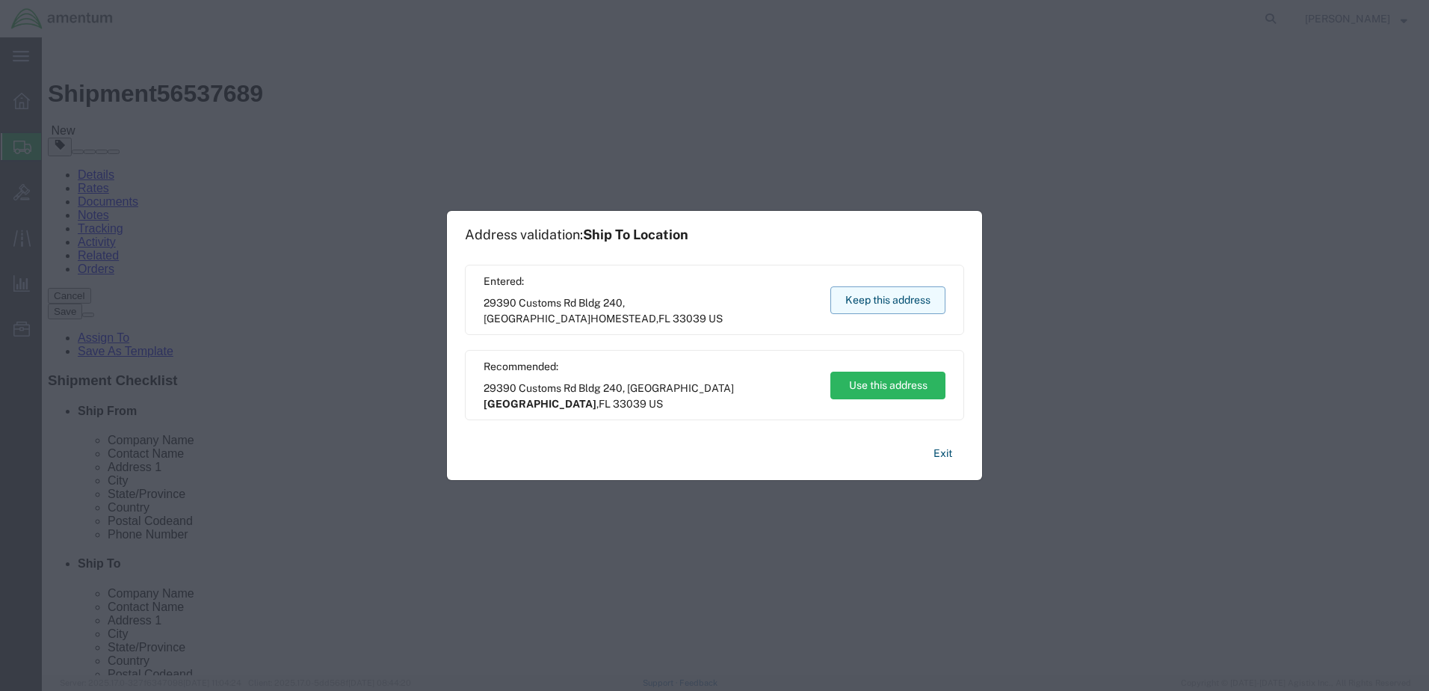
click at [874, 300] on button "Keep this address" at bounding box center [887, 300] width 115 height 28
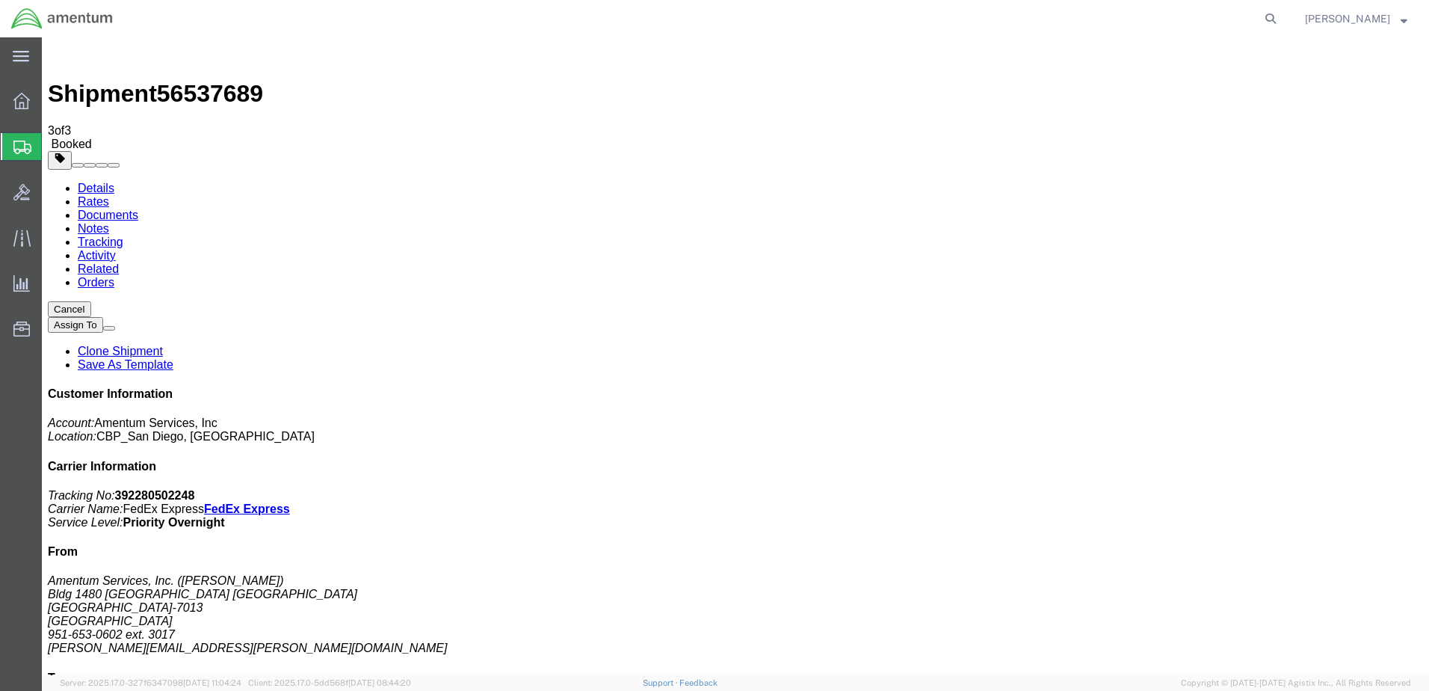
drag, startPoint x: 179, startPoint y: 264, endPoint x: 691, endPoint y: 359, distance: 521.4
